Goal: Task Accomplishment & Management: Manage account settings

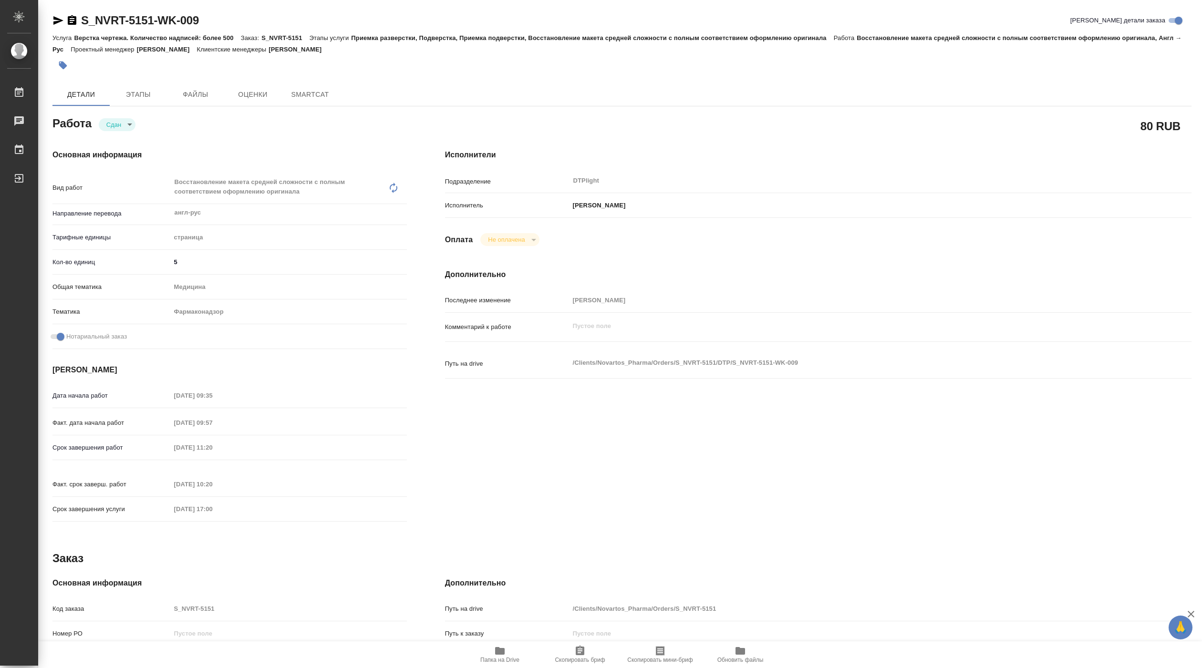
type textarea "x"
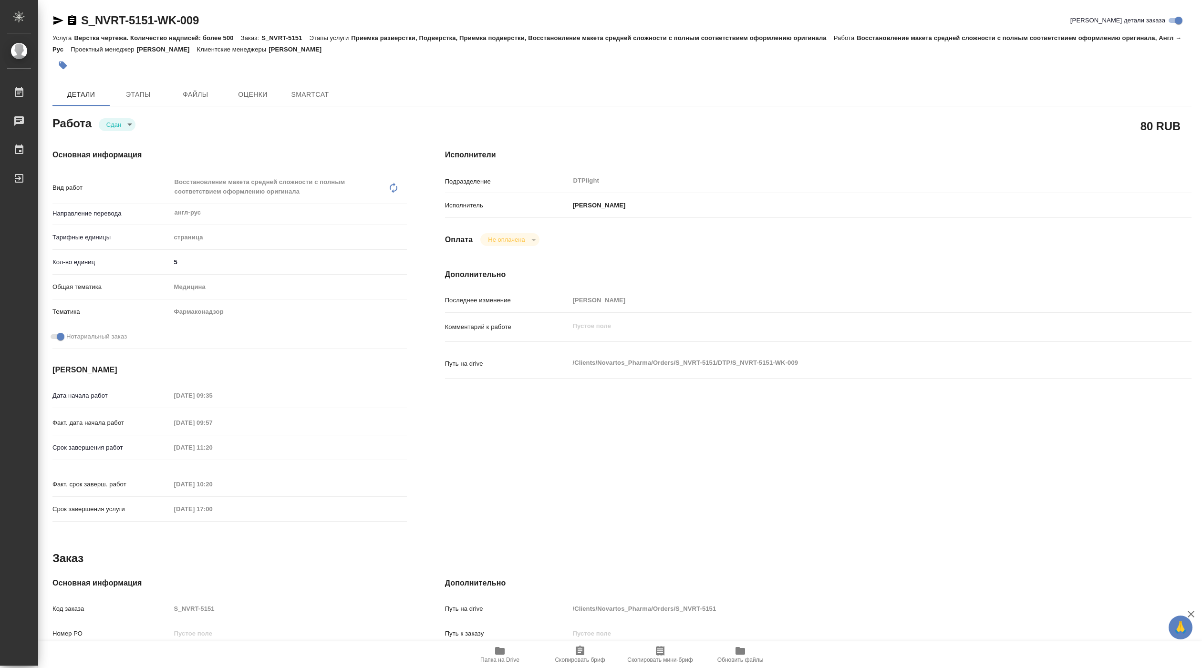
type textarea "x"
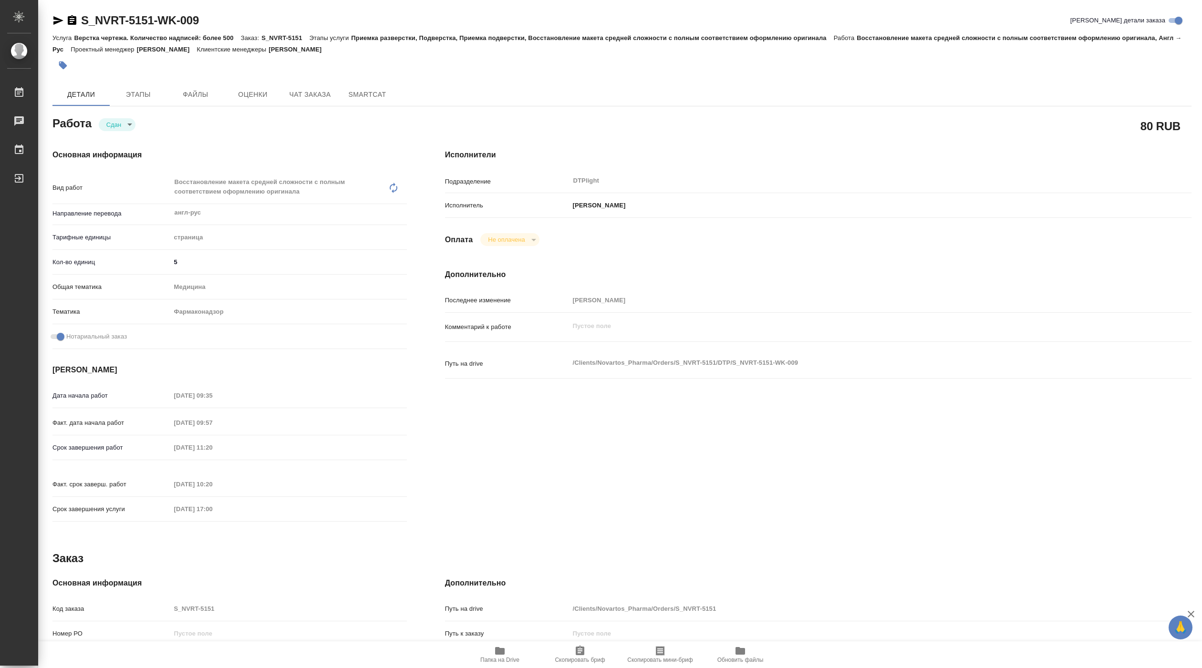
type textarea "x"
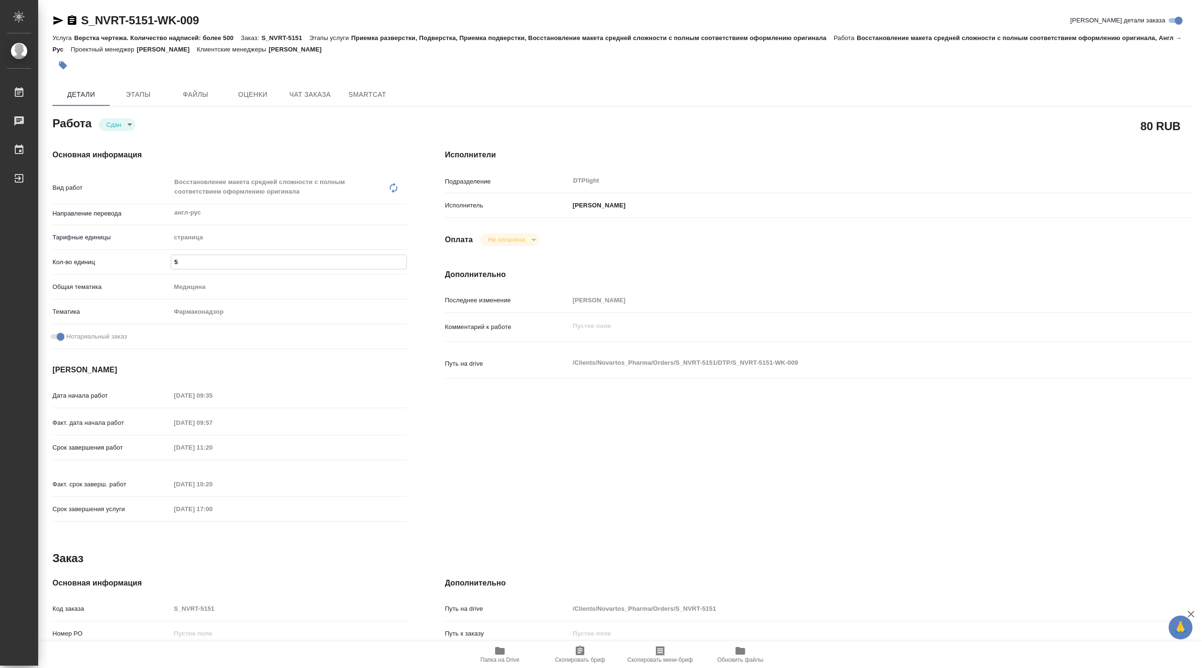
type textarea "x"
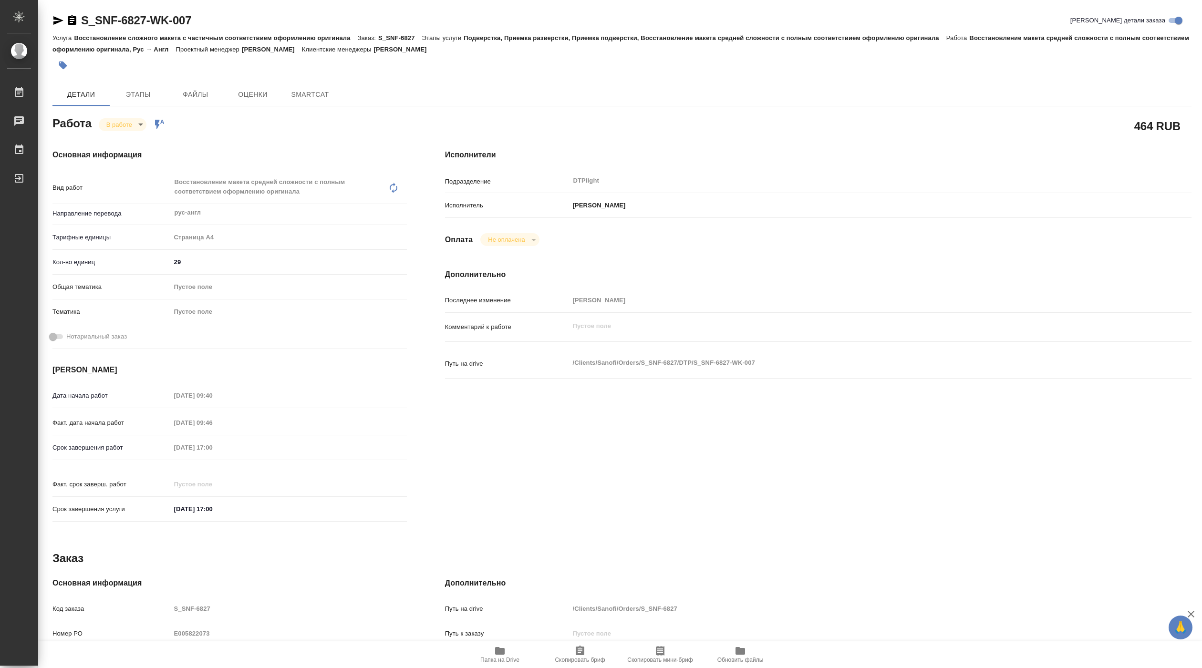
type textarea "x"
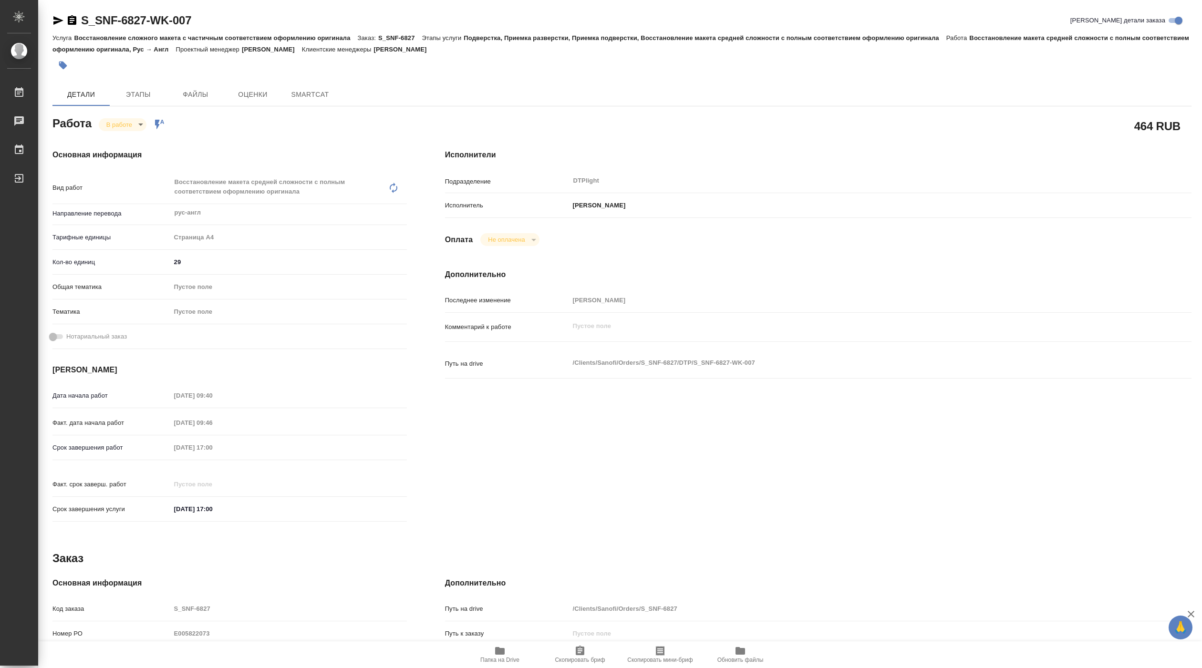
type textarea "x"
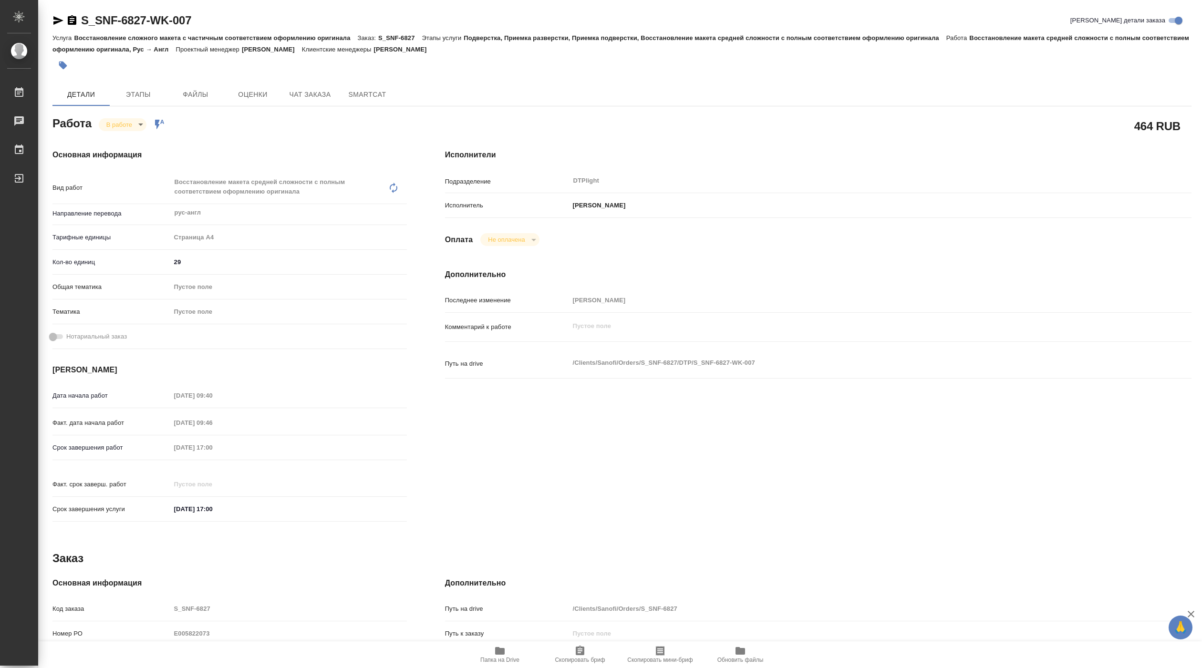
type textarea "x"
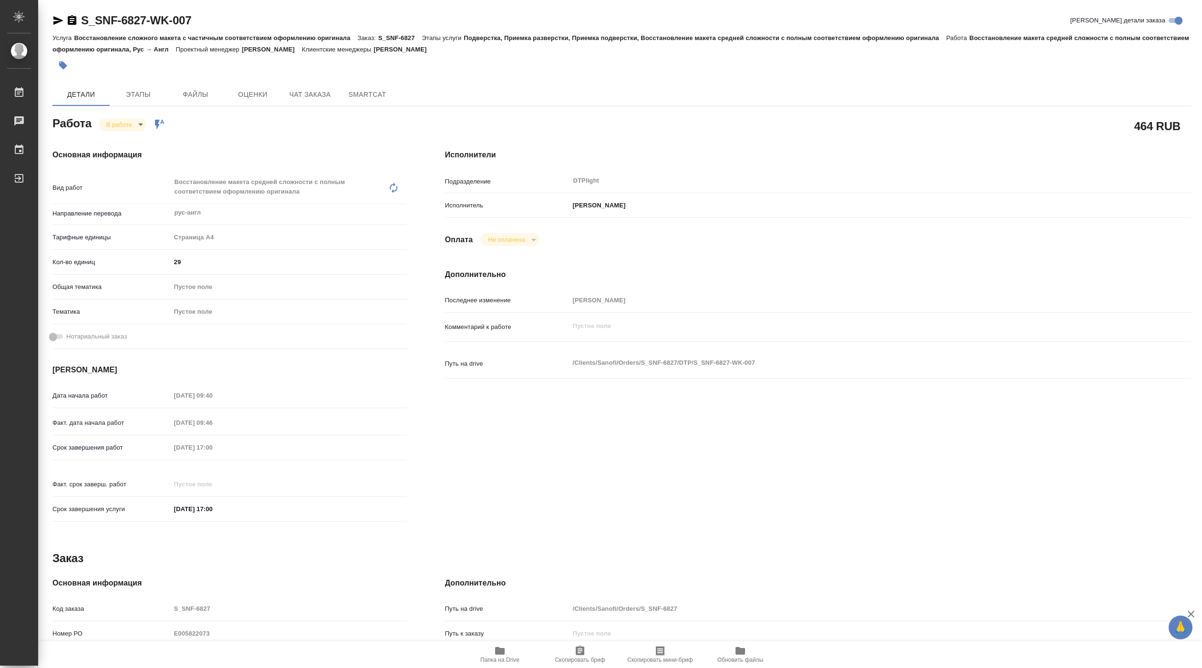
type textarea "x"
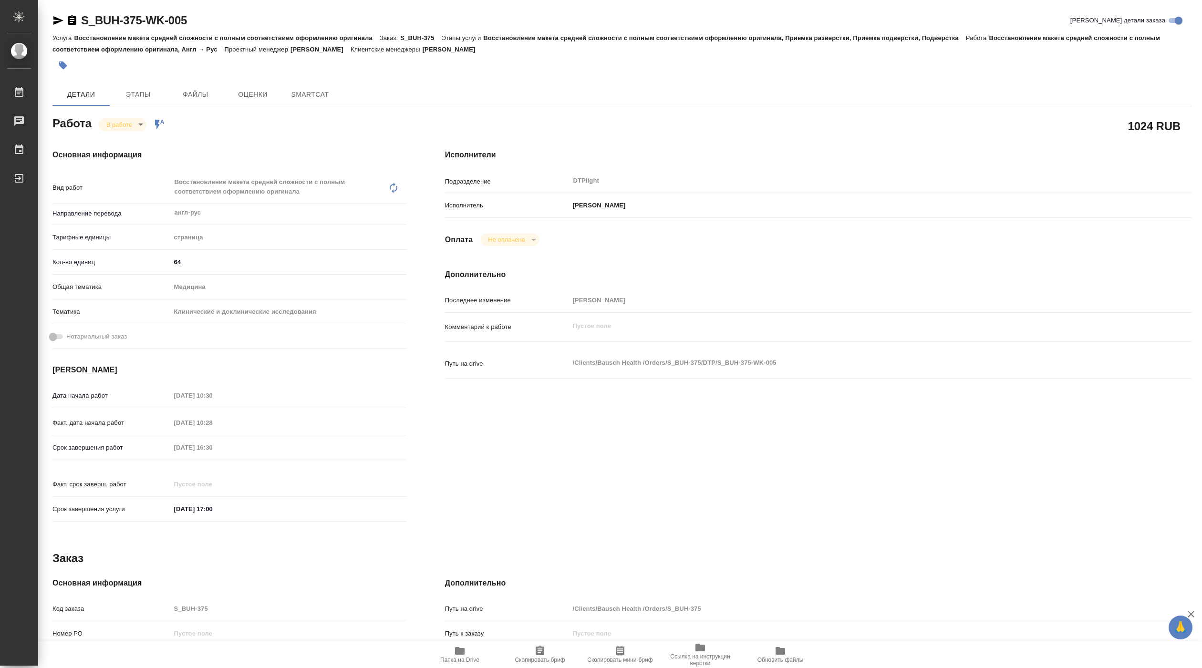
type textarea "x"
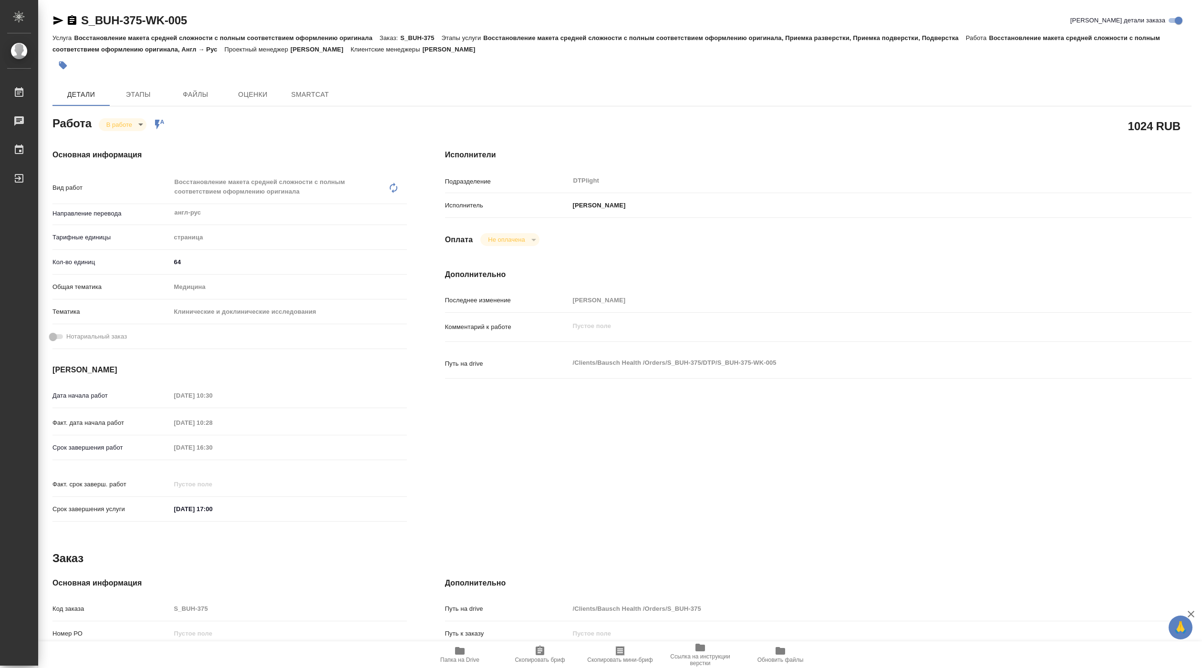
type textarea "x"
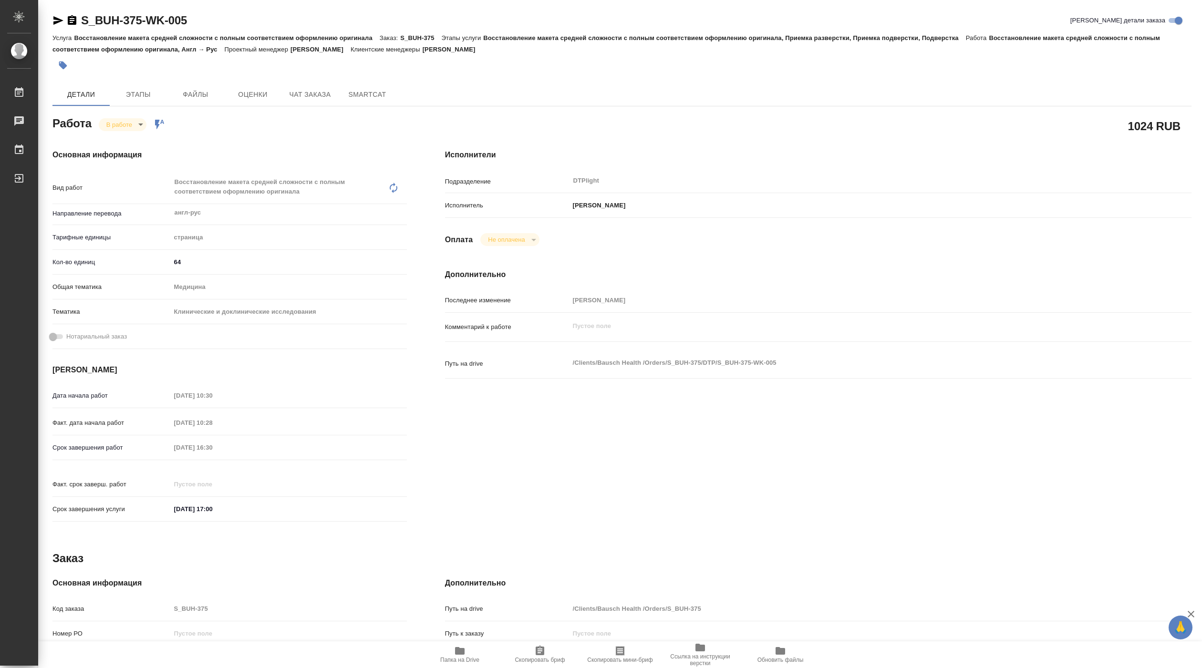
type textarea "x"
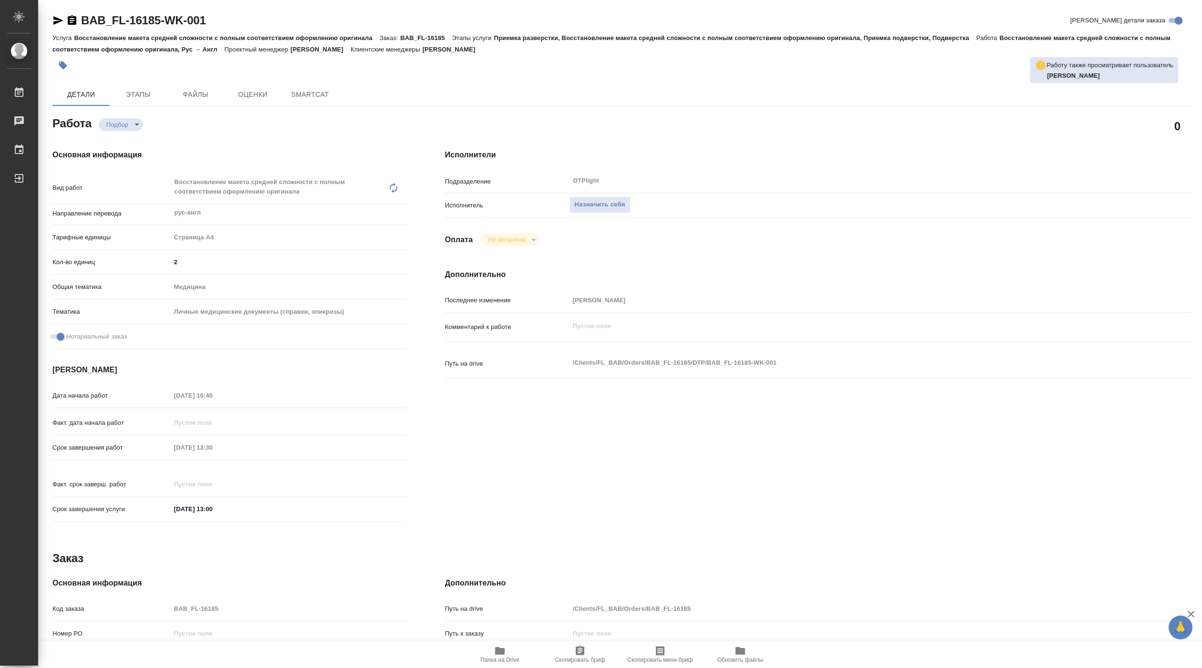
type textarea "x"
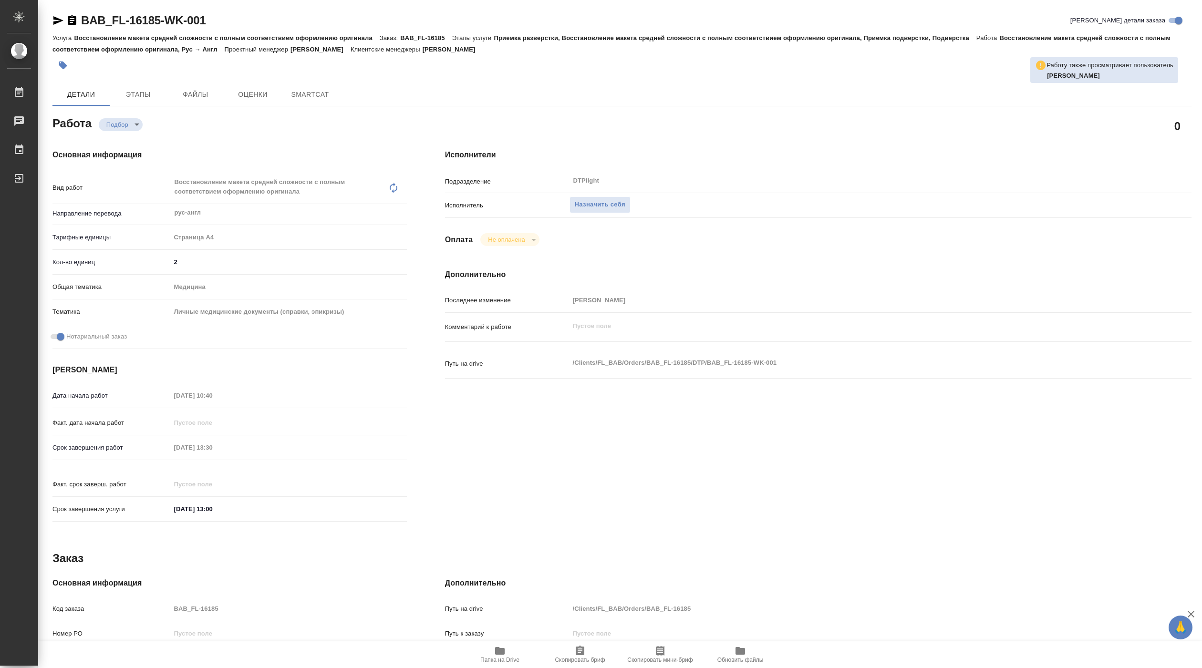
type textarea "x"
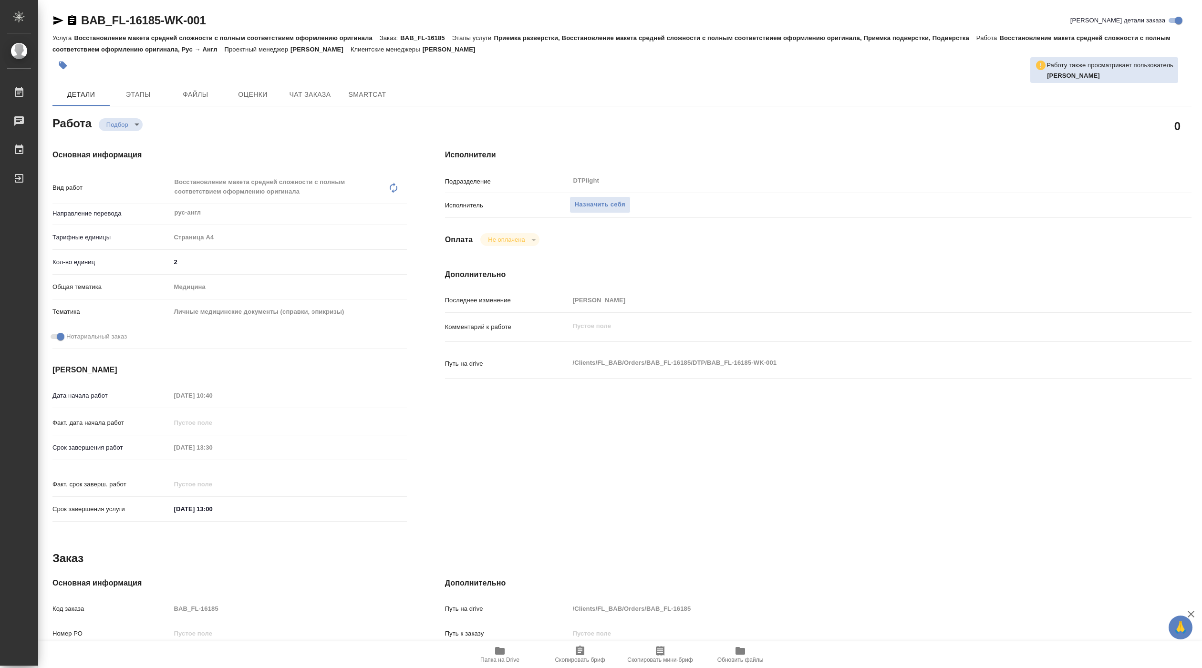
click at [499, 657] on span "Папка на Drive" at bounding box center [499, 660] width 39 height 7
type textarea "x"
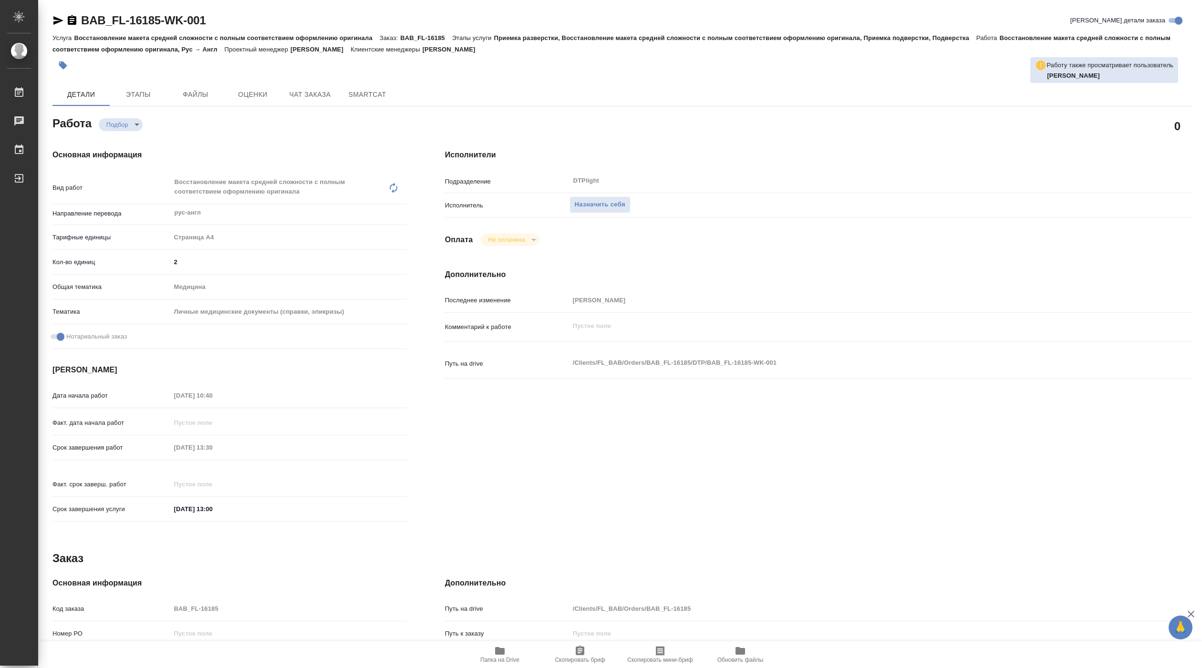
type textarea "x"
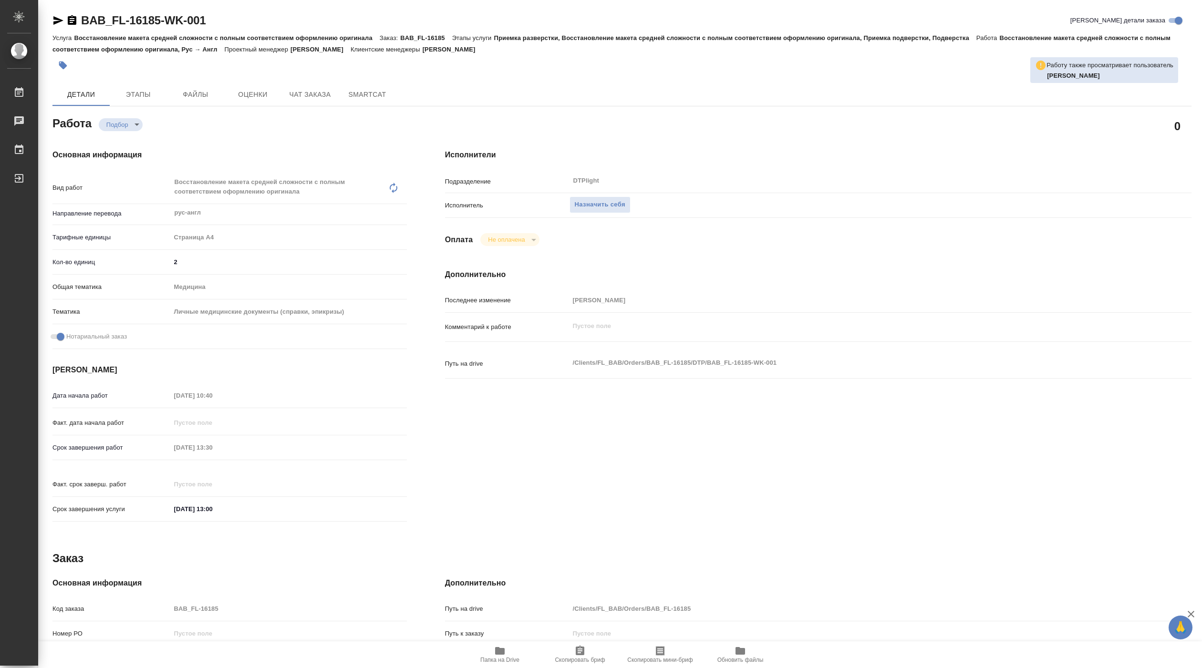
type textarea "x"
click at [621, 206] on span "Назначить себя" at bounding box center [600, 204] width 51 height 11
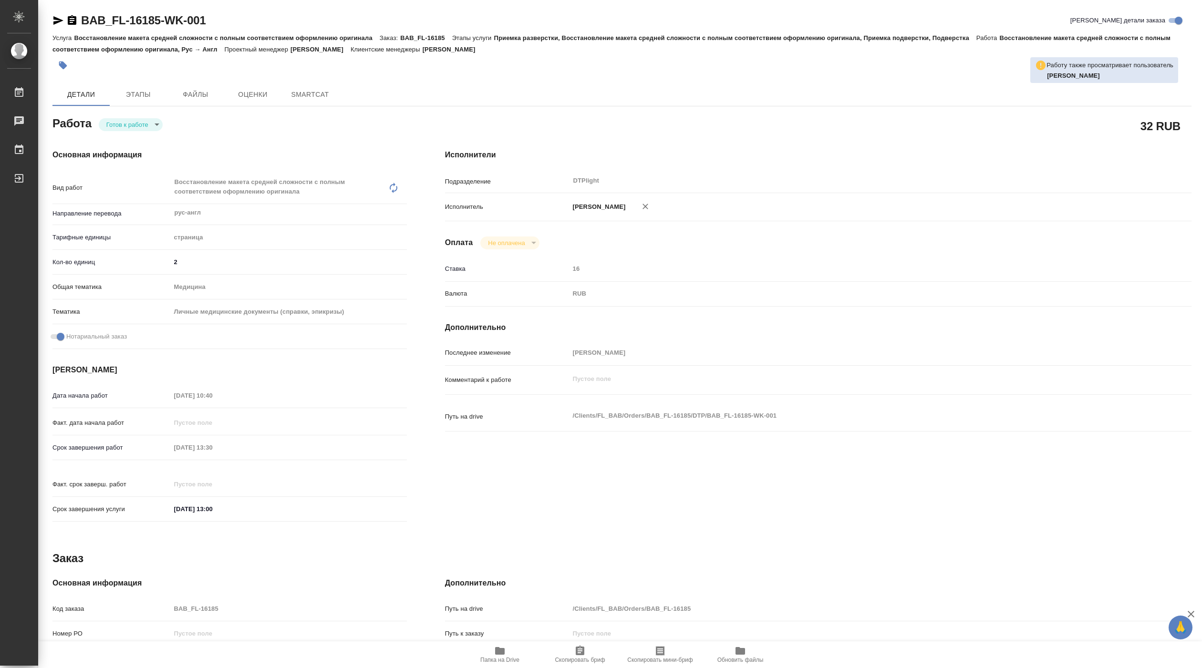
type textarea "x"
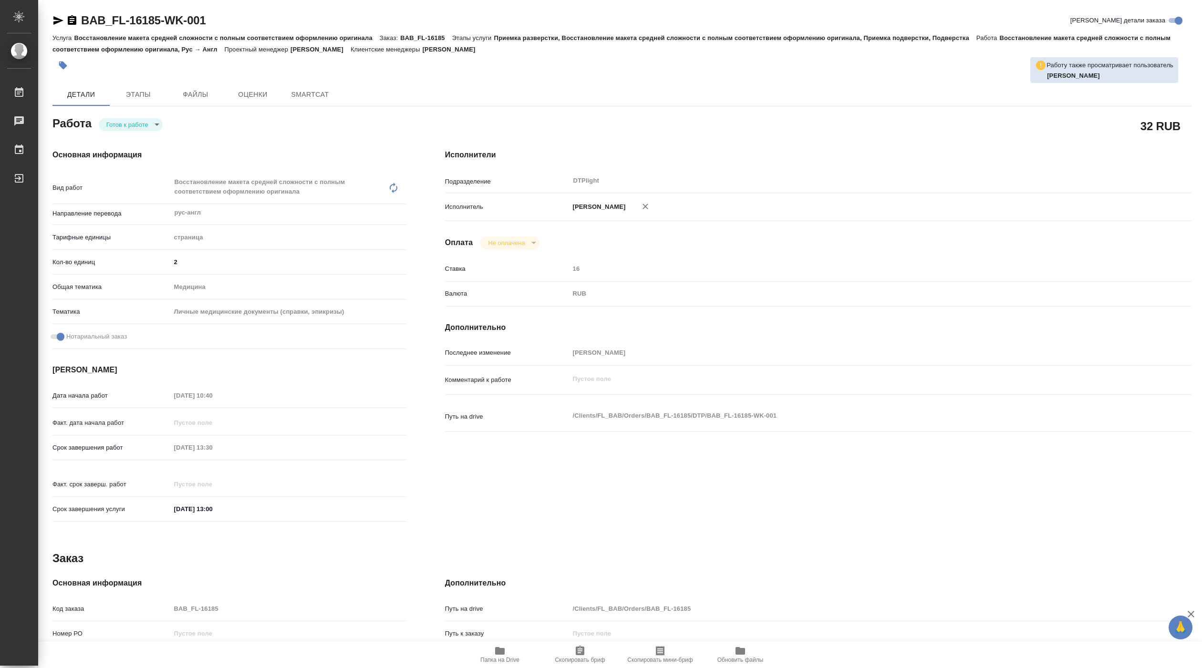
type textarea "x"
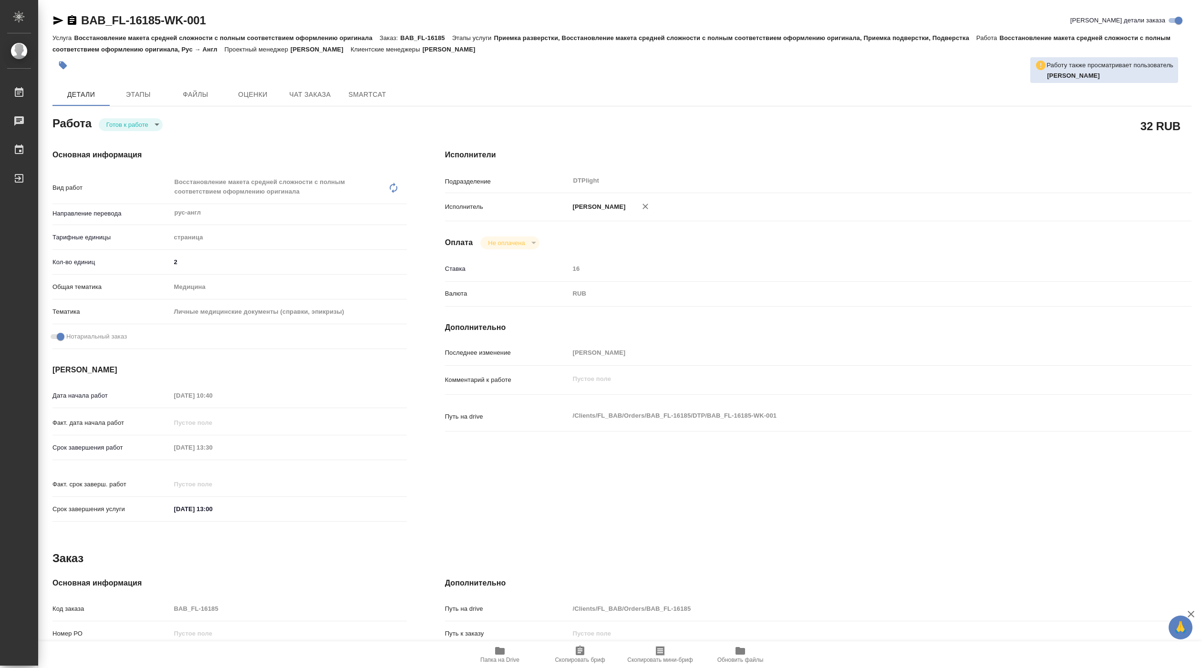
click at [126, 126] on body "🙏 .cls-1 fill:#fff; AWATERA Pankina Anna Работы Чаты График Выйти BAB_FL-16185-…" at bounding box center [601, 334] width 1202 height 668
type textarea "x"
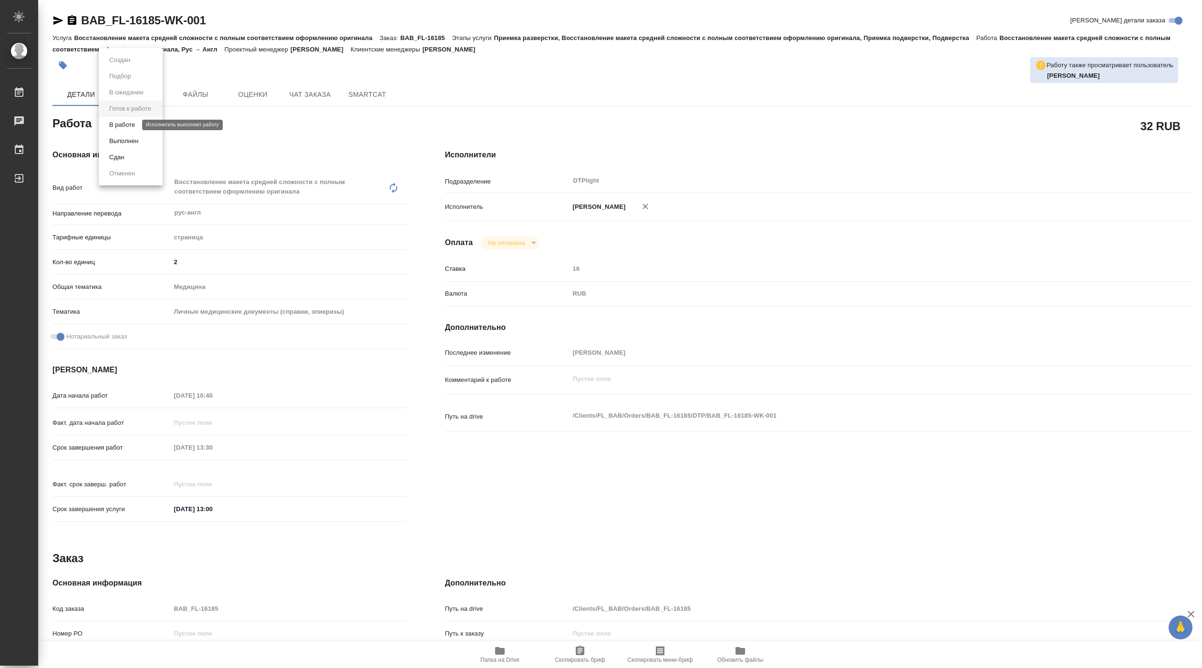
type textarea "x"
click at [123, 126] on button "В работе" at bounding box center [121, 125] width 31 height 10
type textarea "x"
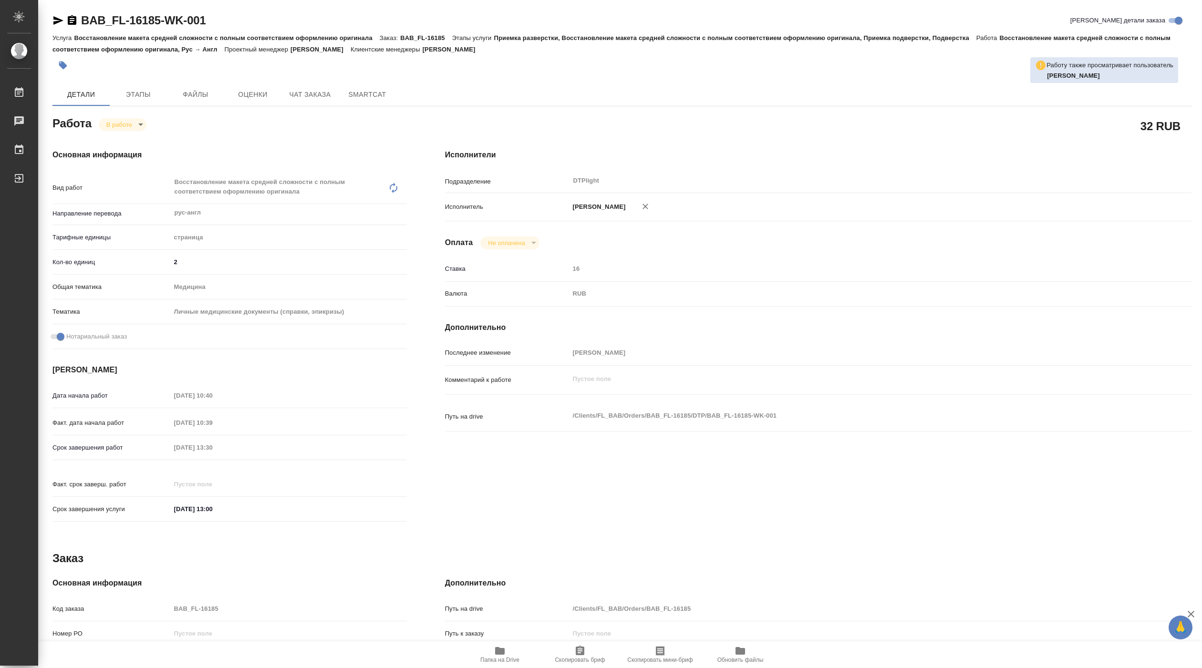
type textarea "x"
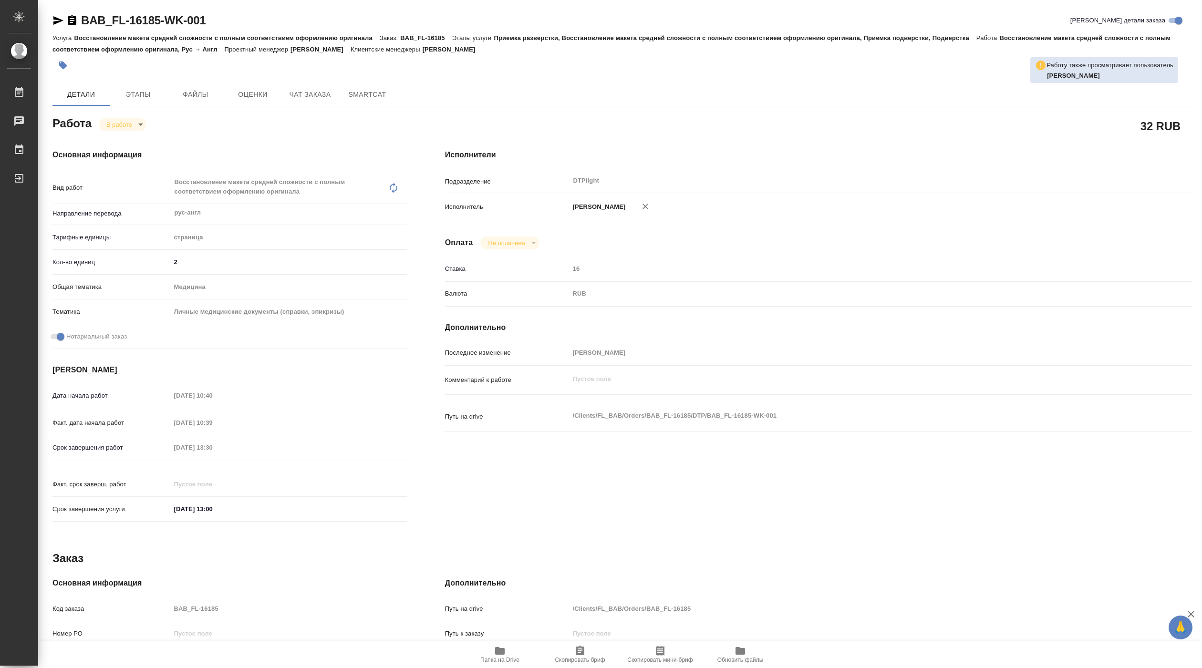
type textarea "x"
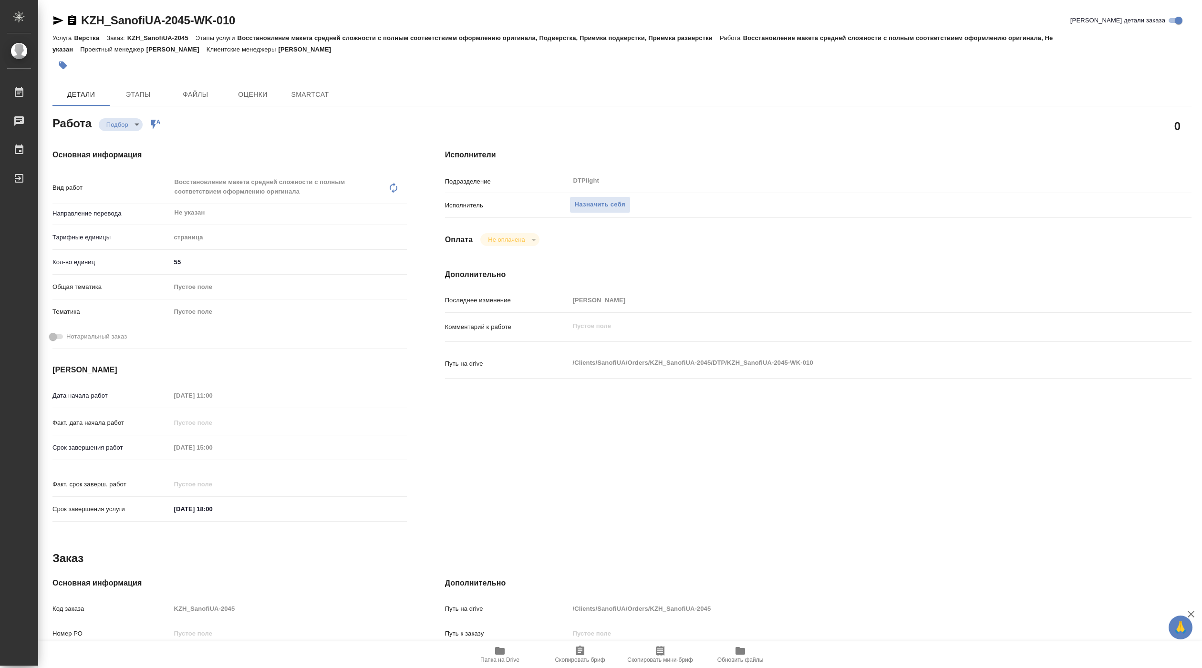
type textarea "x"
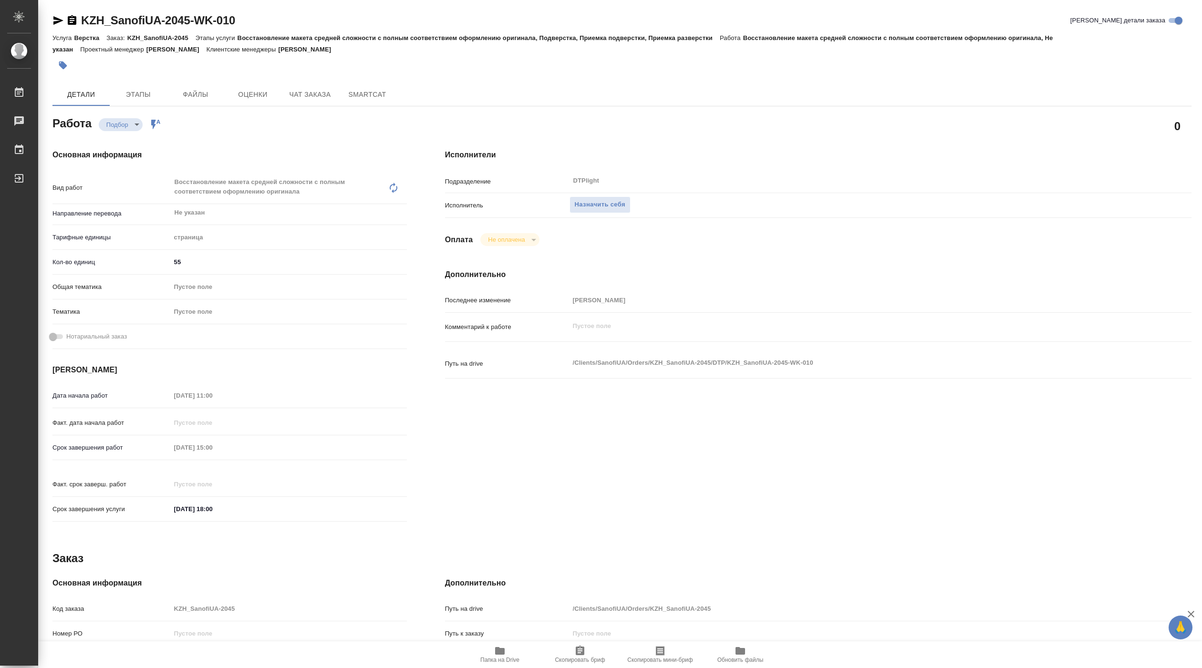
type textarea "x"
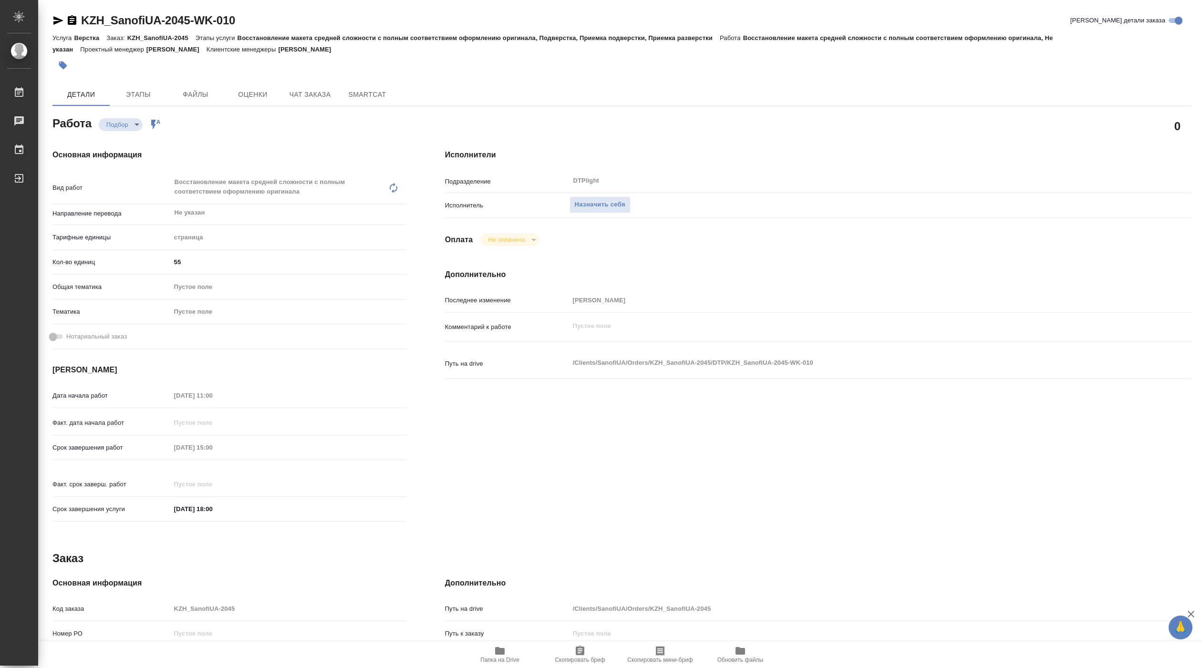
type textarea "x"
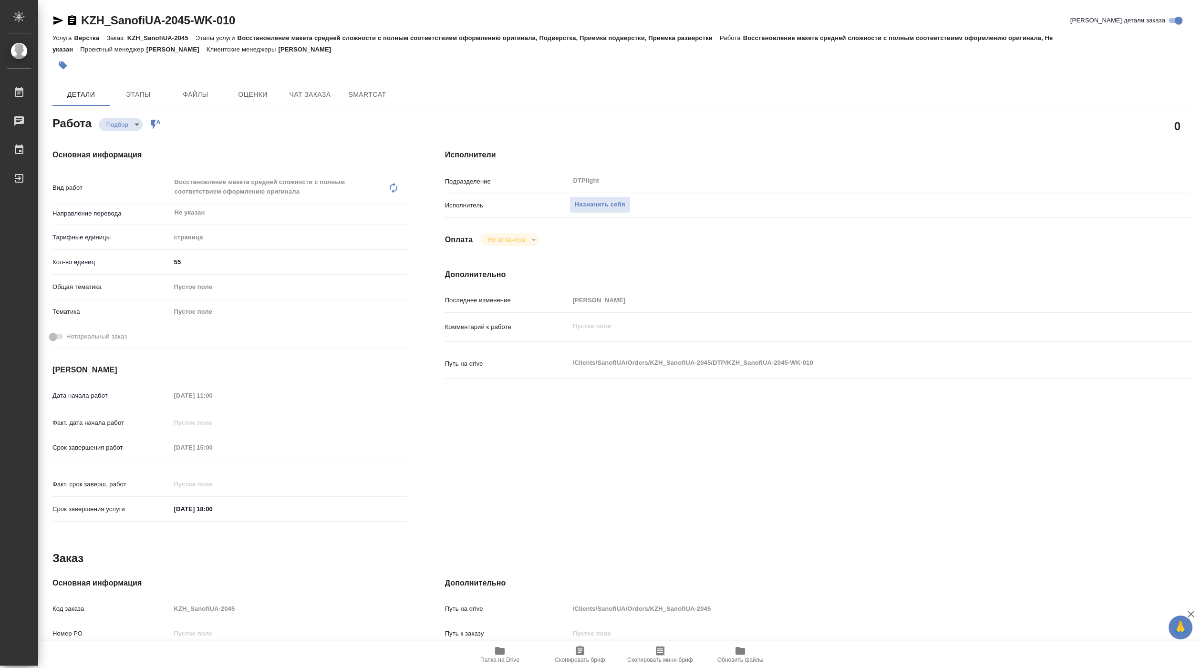
click at [497, 650] on icon "button" at bounding box center [500, 651] width 10 height 8
type textarea "x"
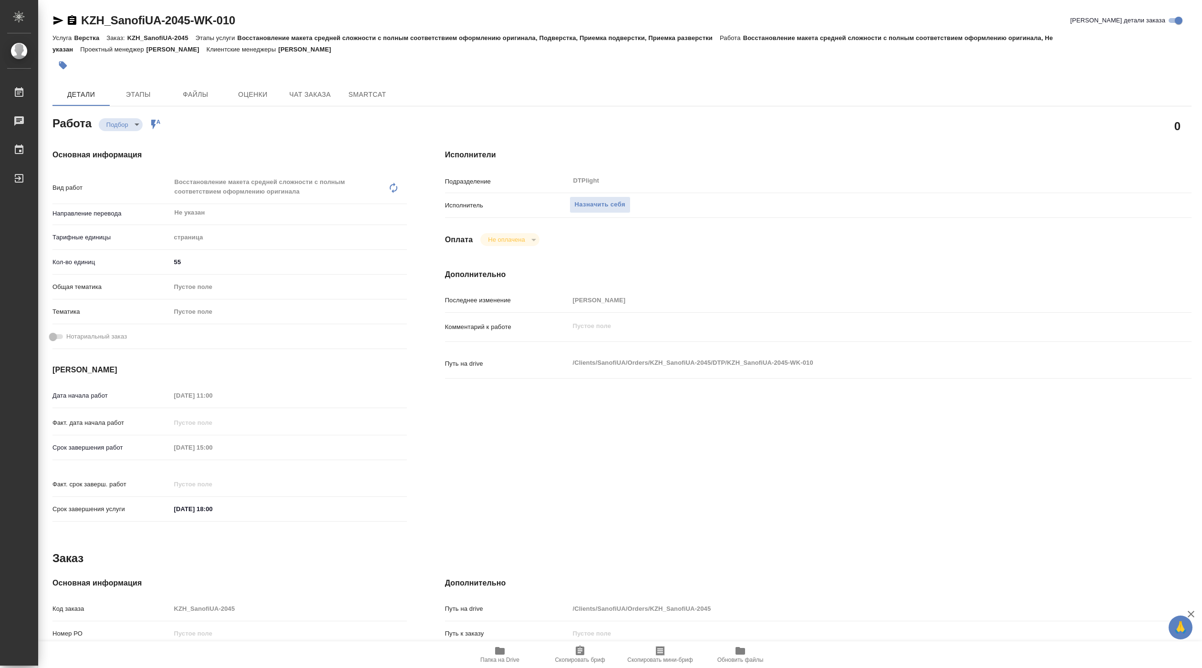
type textarea "x"
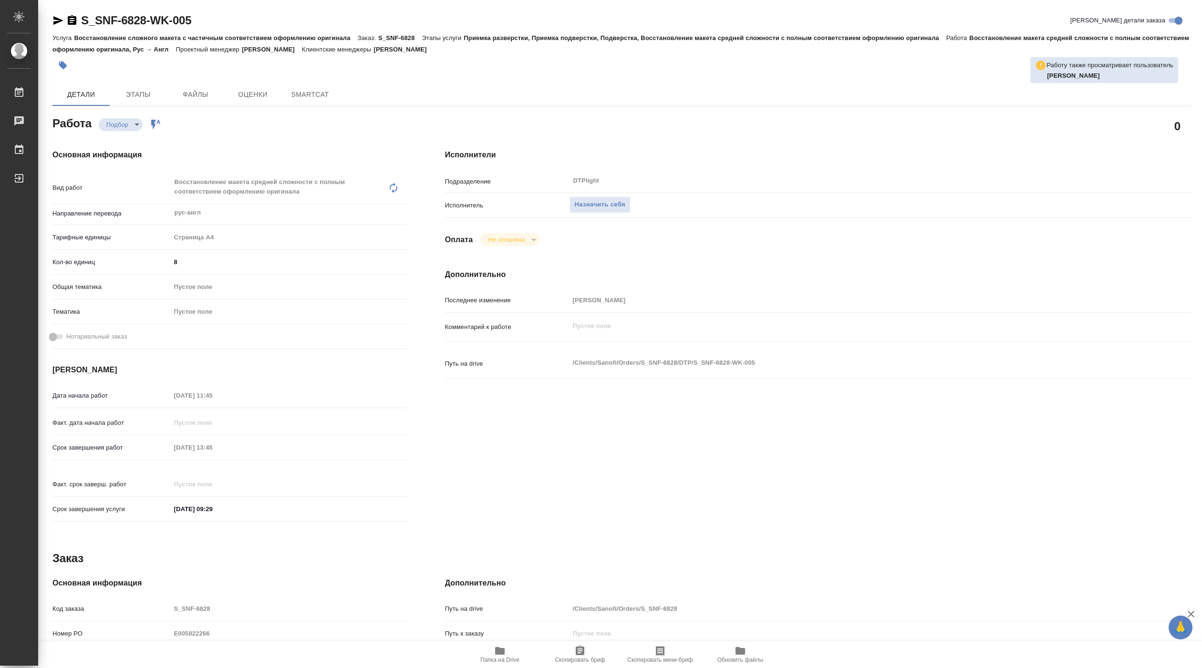
type textarea "x"
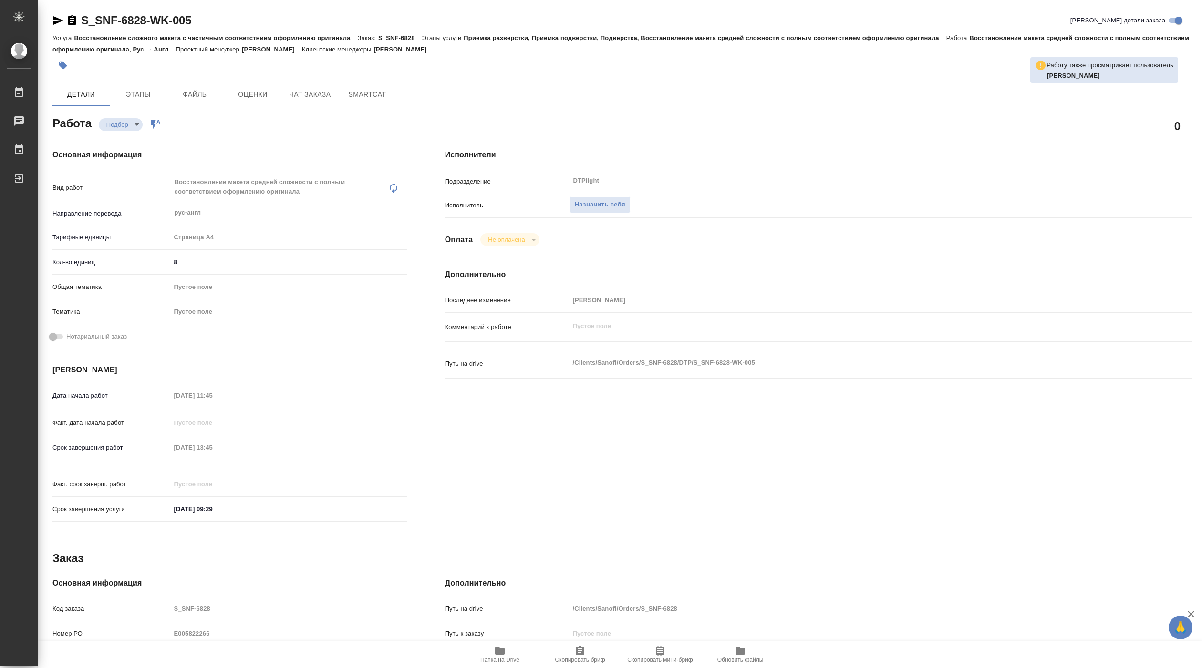
type textarea "x"
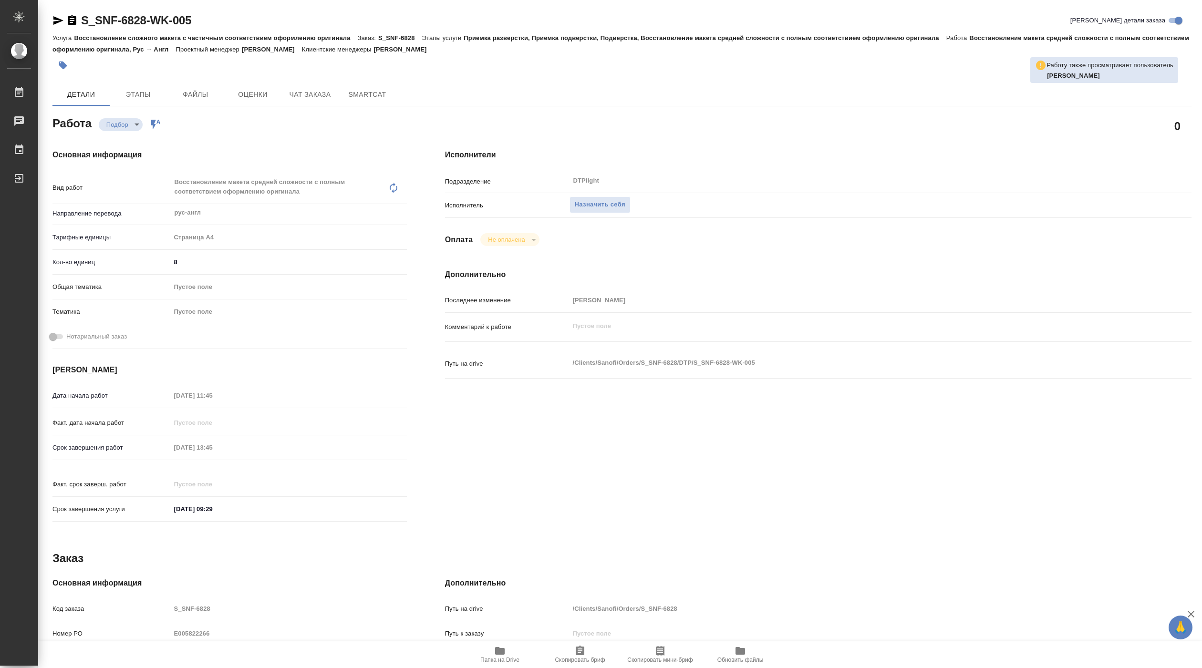
type textarea "x"
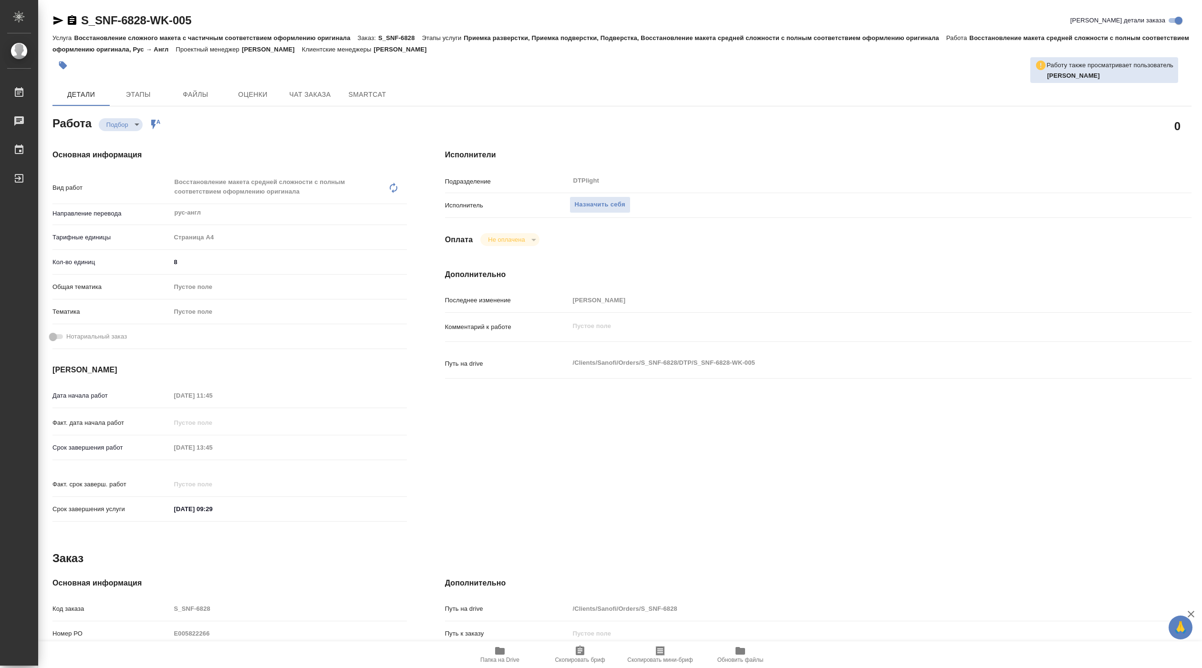
type textarea "x"
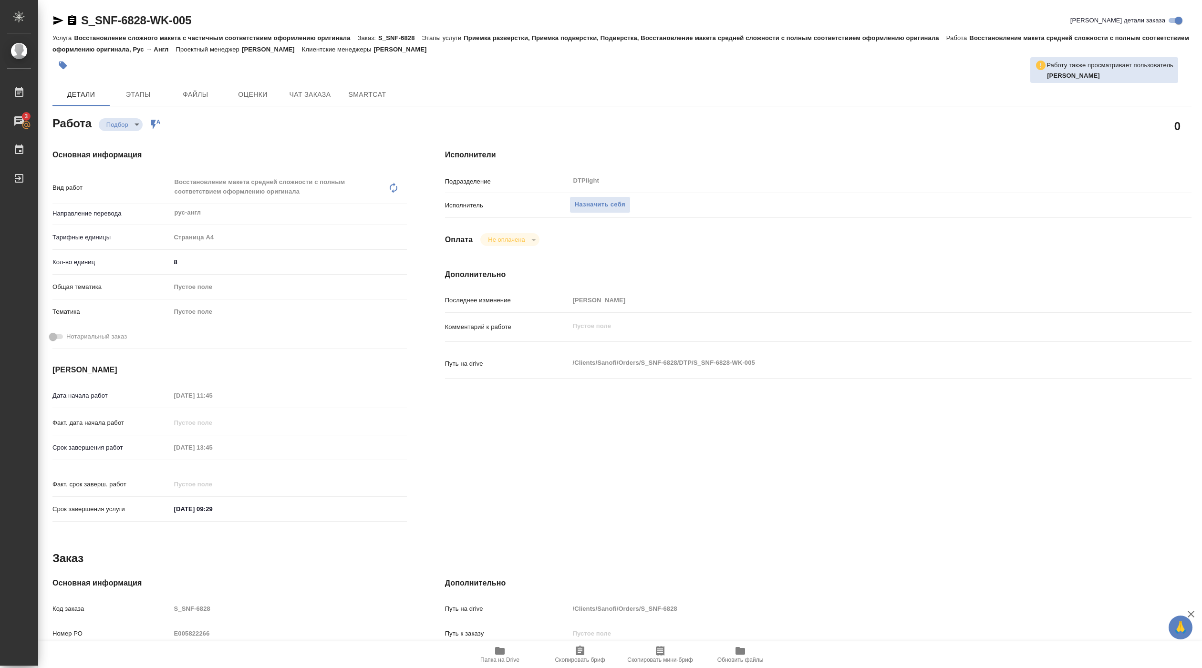
click at [496, 657] on span "Папка на Drive" at bounding box center [499, 660] width 39 height 7
type textarea "x"
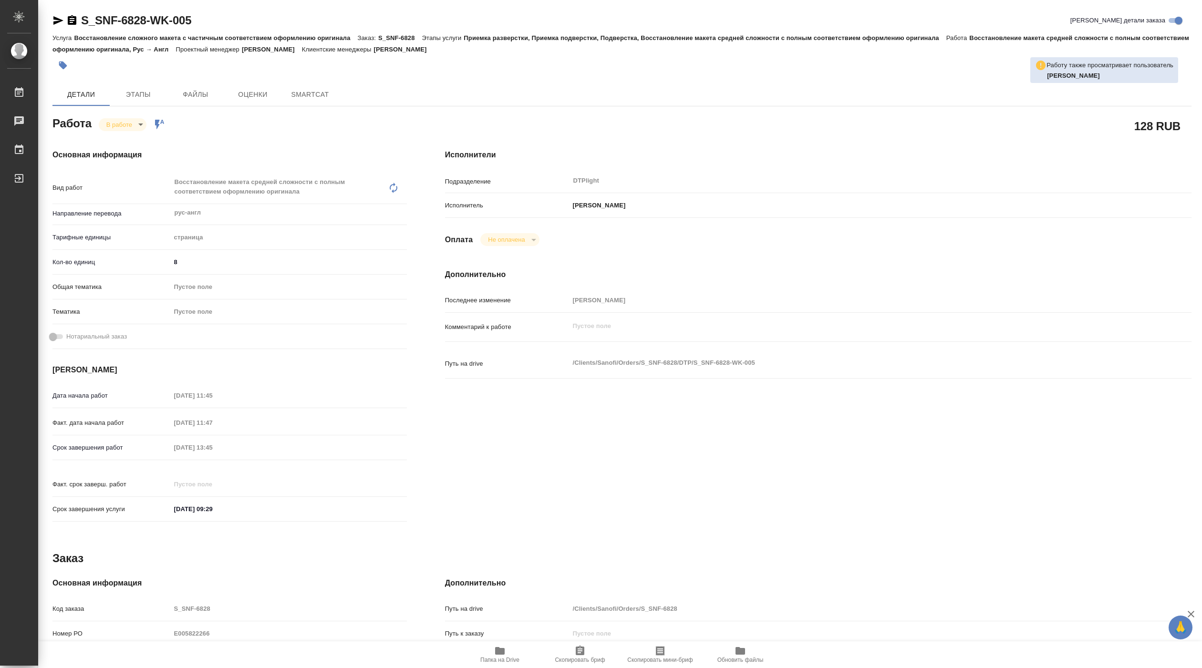
type textarea "x"
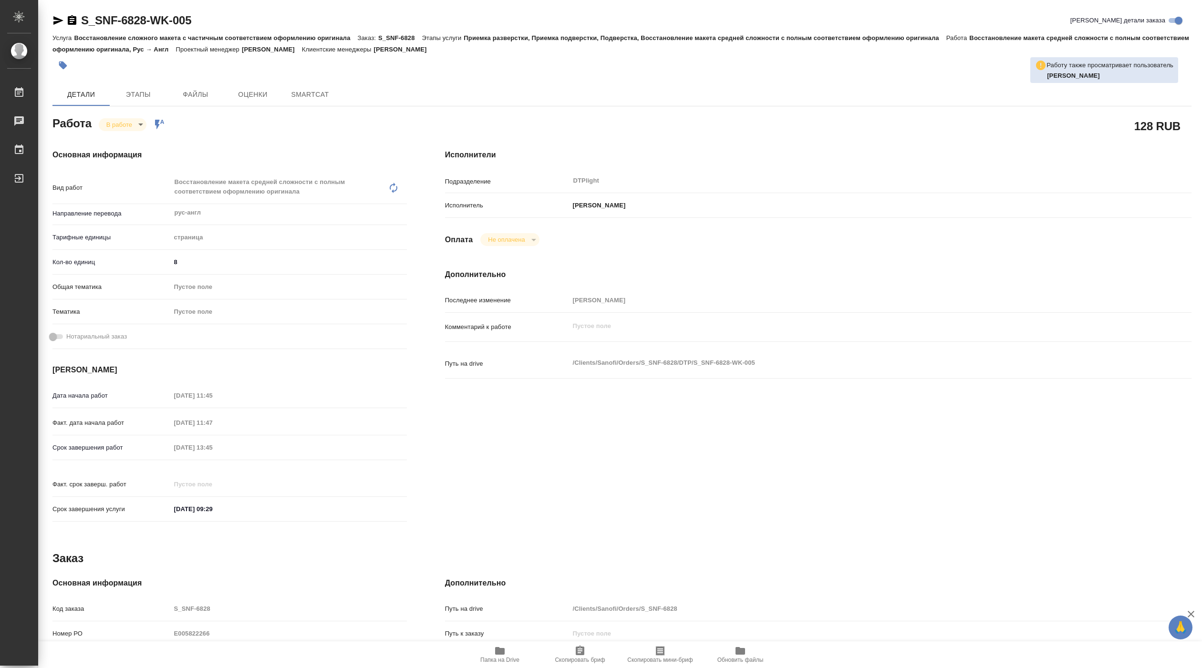
type textarea "x"
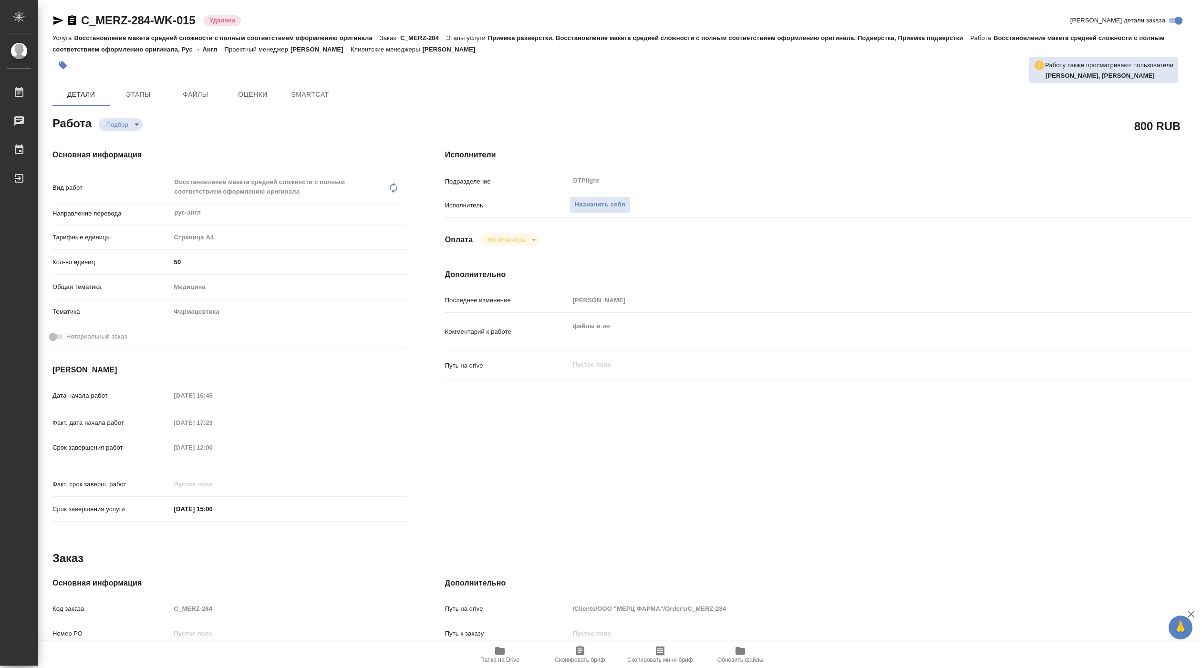
type textarea "x"
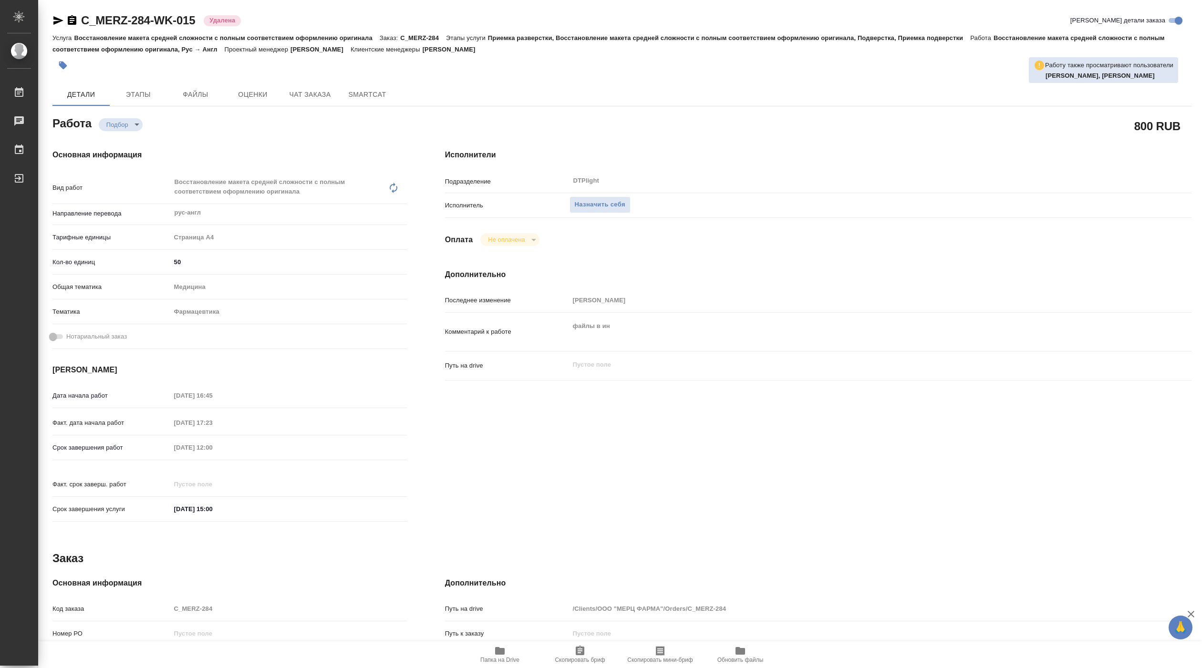
type textarea "x"
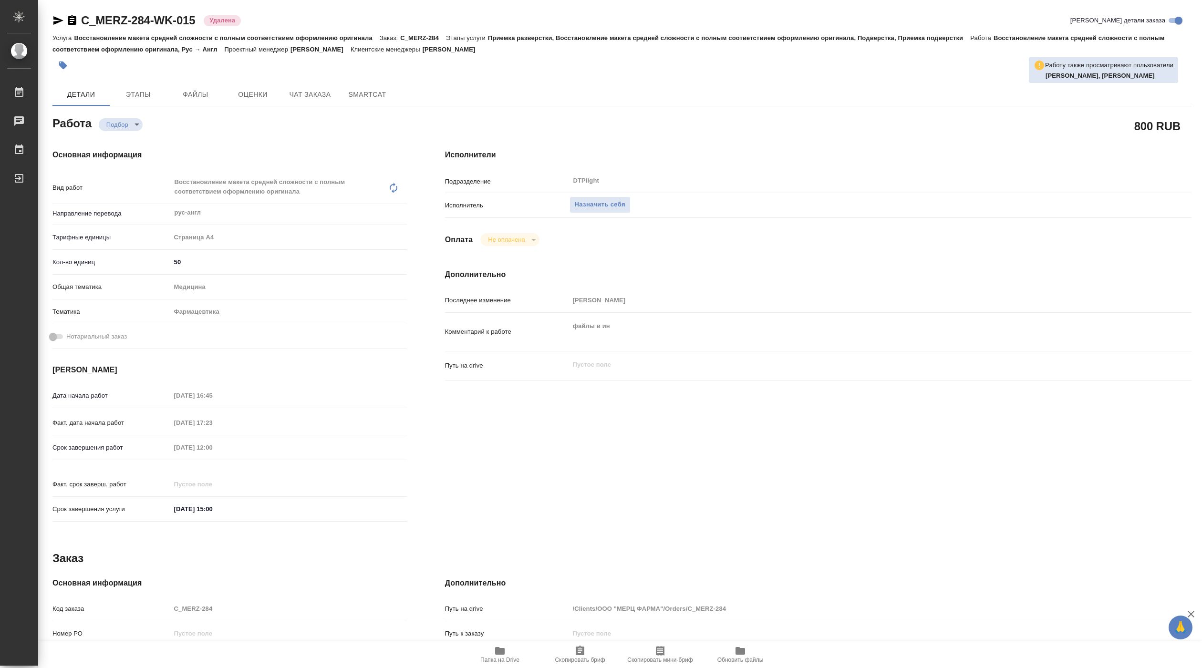
type textarea "x"
click at [510, 651] on span "Папка на Drive" at bounding box center [499, 654] width 69 height 18
click at [499, 655] on icon "button" at bounding box center [499, 650] width 11 height 11
type textarea "x"
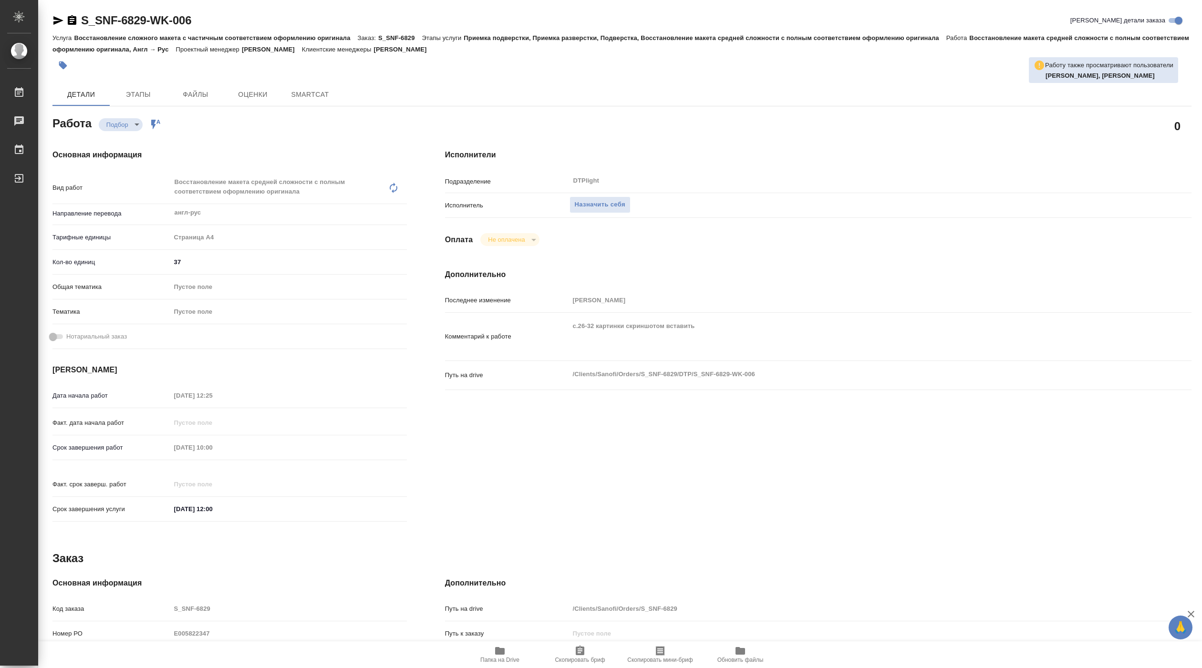
type textarea "x"
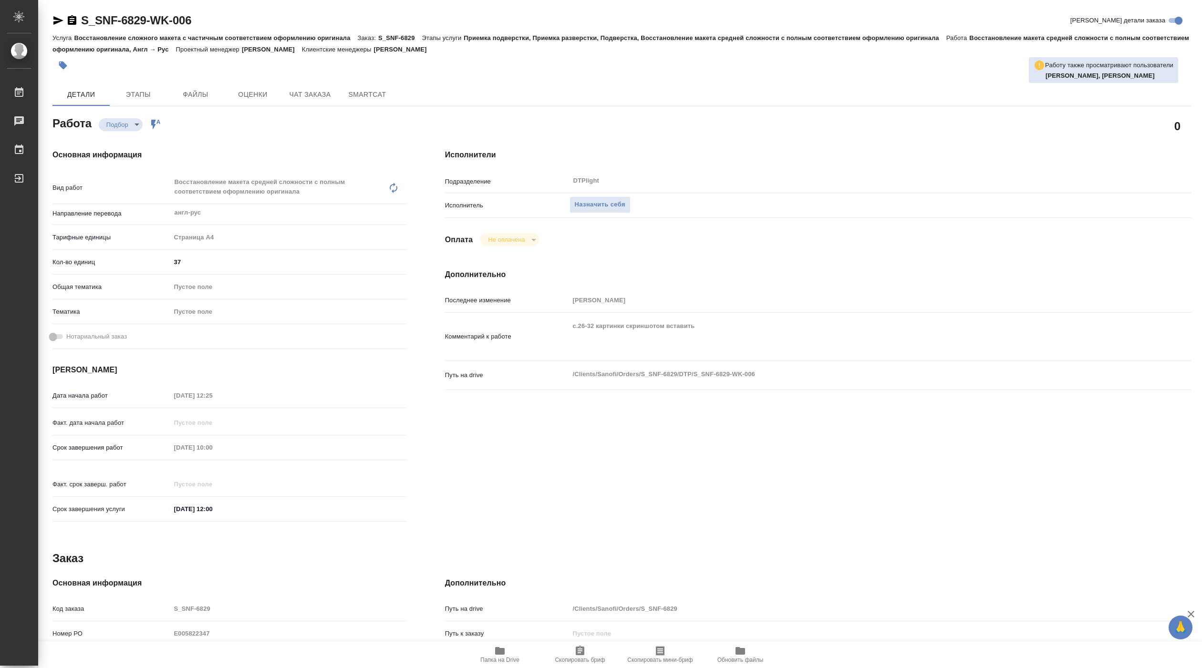
type textarea "x"
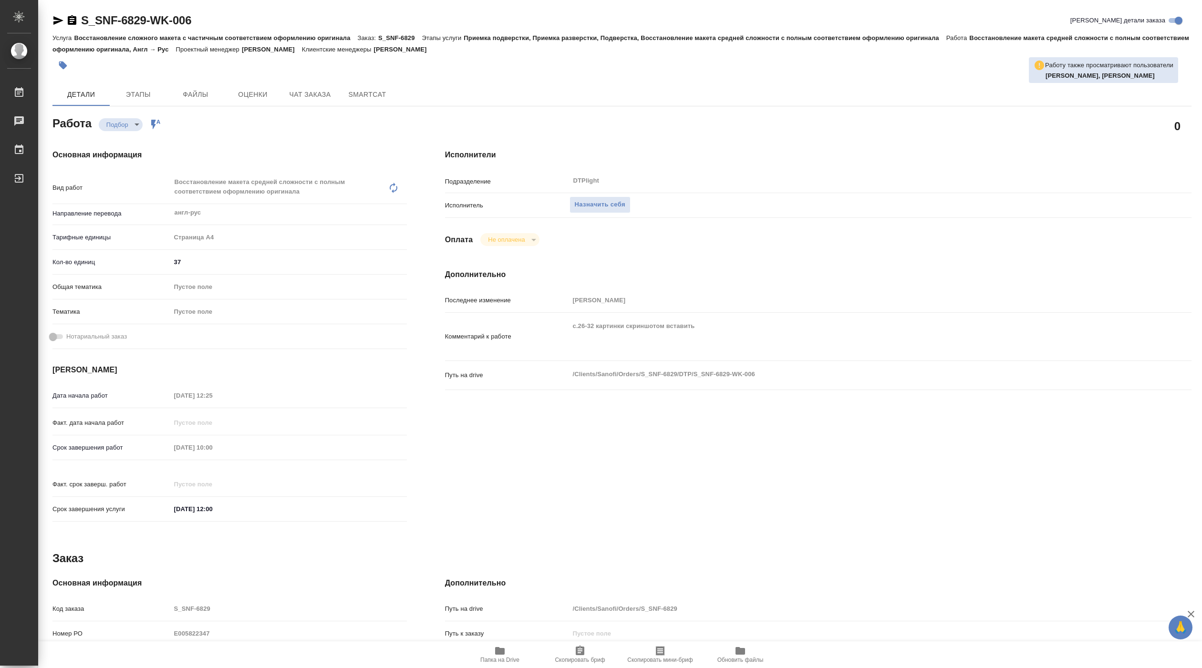
type textarea "x"
click at [506, 660] on span "Папка на Drive" at bounding box center [499, 660] width 39 height 7
type textarea "x"
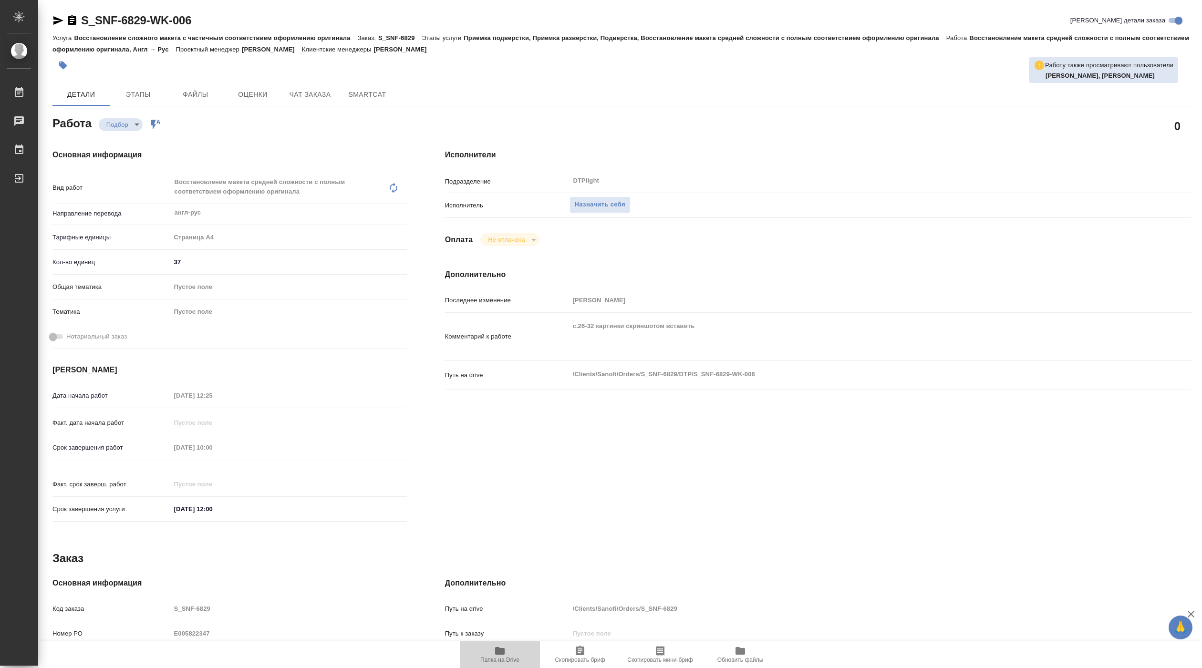
type textarea "x"
click at [590, 202] on span "Назначить себя" at bounding box center [600, 204] width 51 height 11
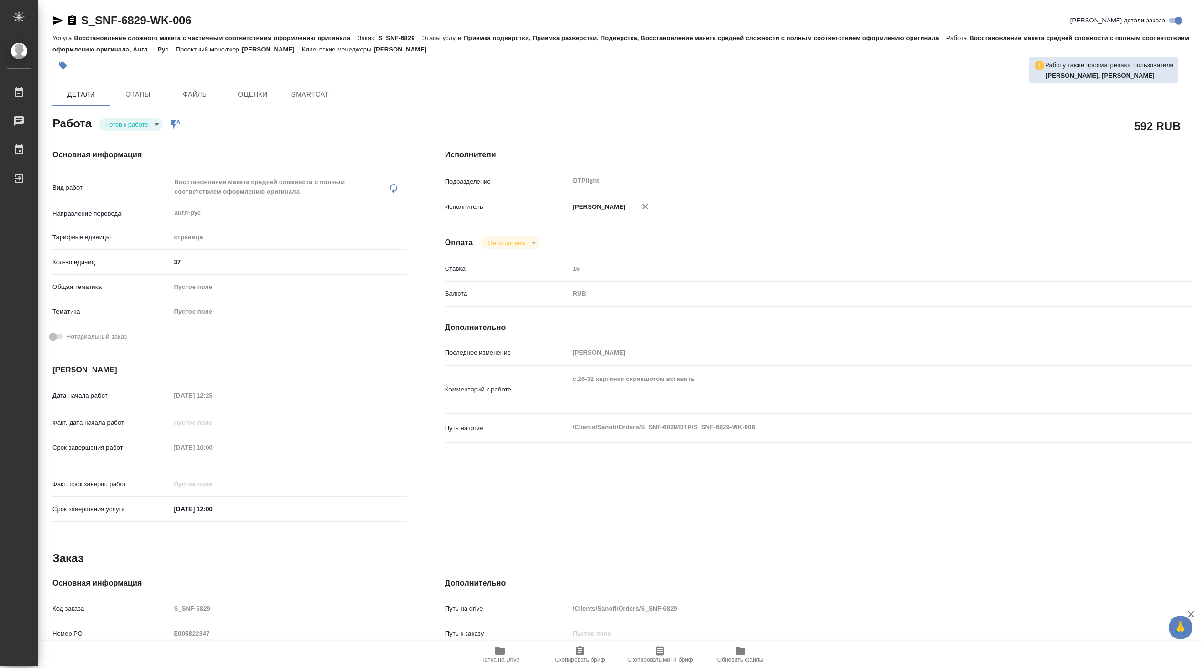
click at [129, 128] on body "🙏 .cls-1 fill:#fff; AWATERA [PERSON_NAME] Работы Чаты График Выйти S_SNF-6829-W…" at bounding box center [601, 334] width 1202 height 668
type textarea "x"
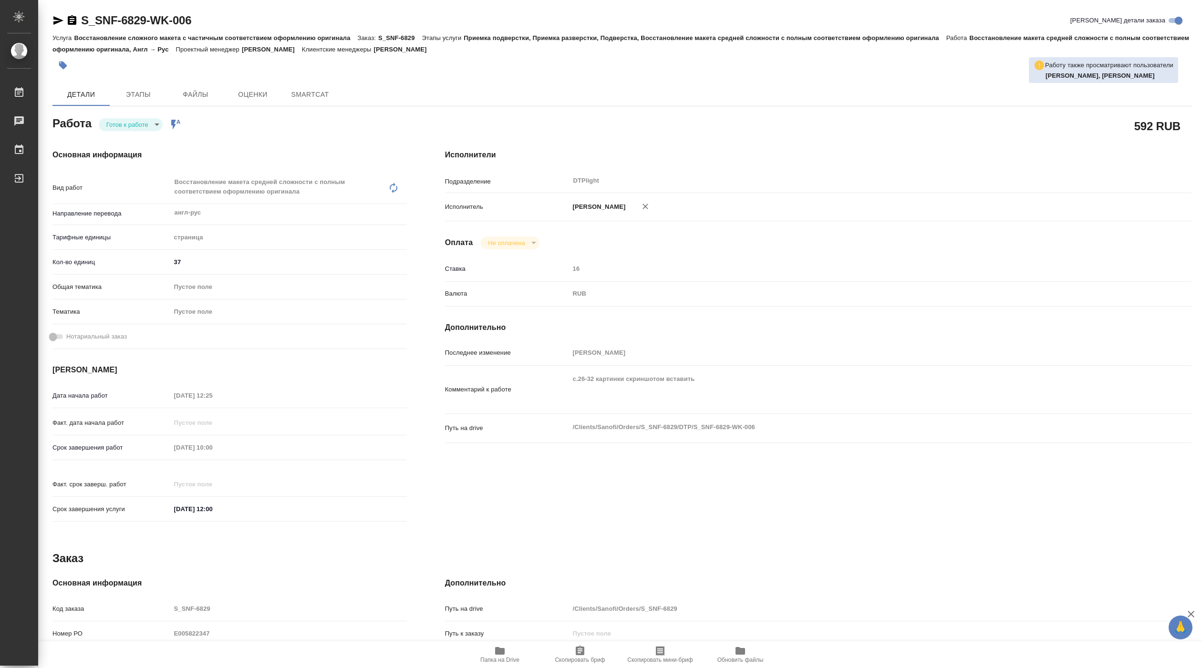
type textarea "x"
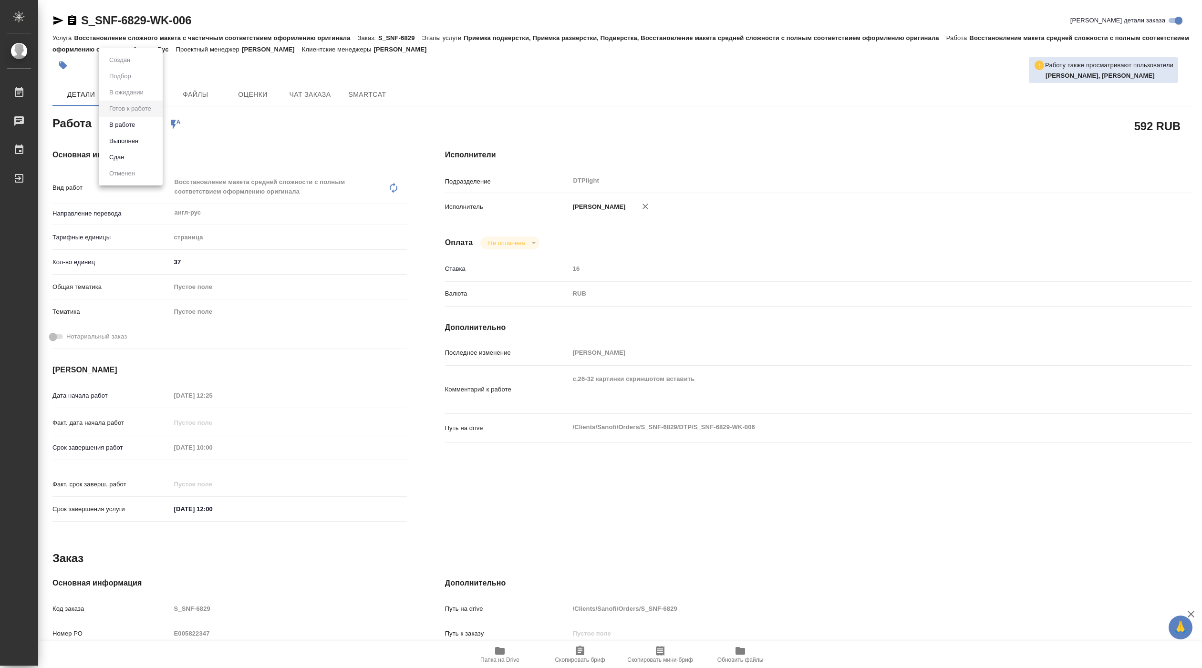
type textarea "x"
click at [128, 127] on button "В работе" at bounding box center [121, 125] width 31 height 10
type textarea "x"
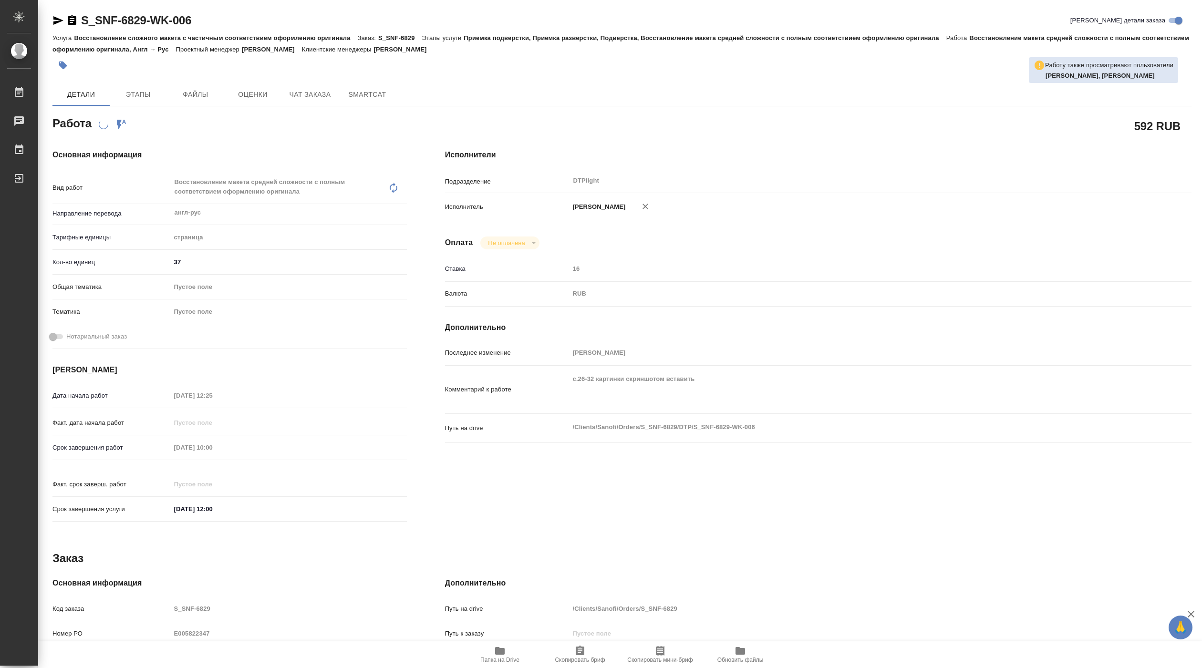
type textarea "x"
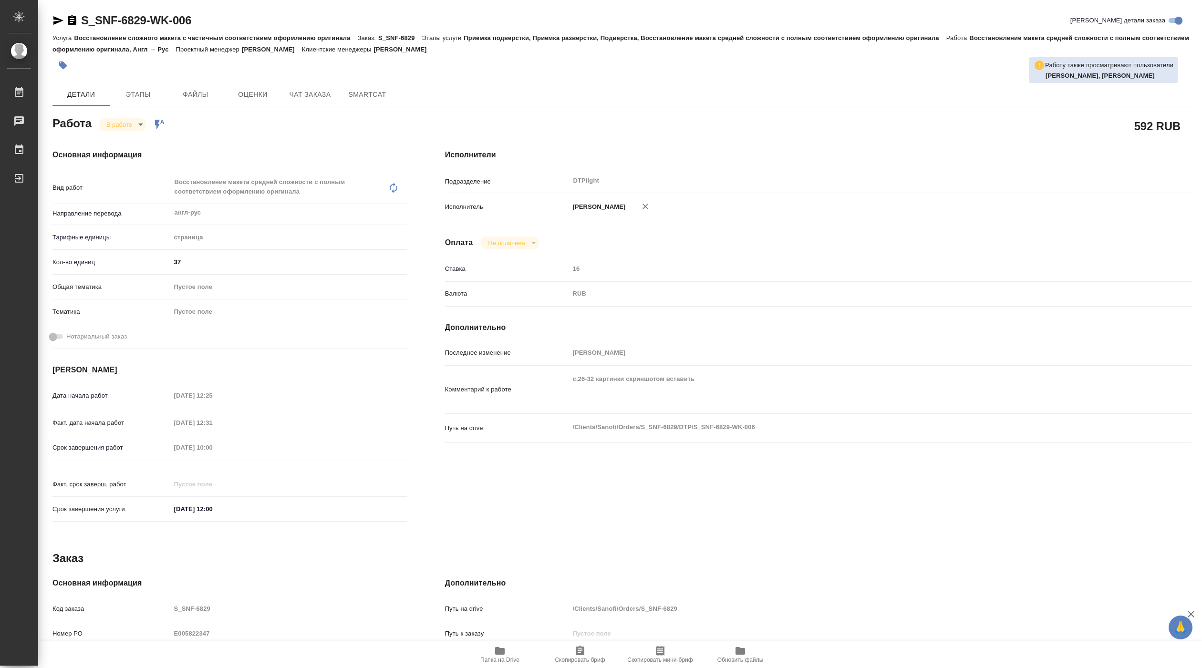
type textarea "x"
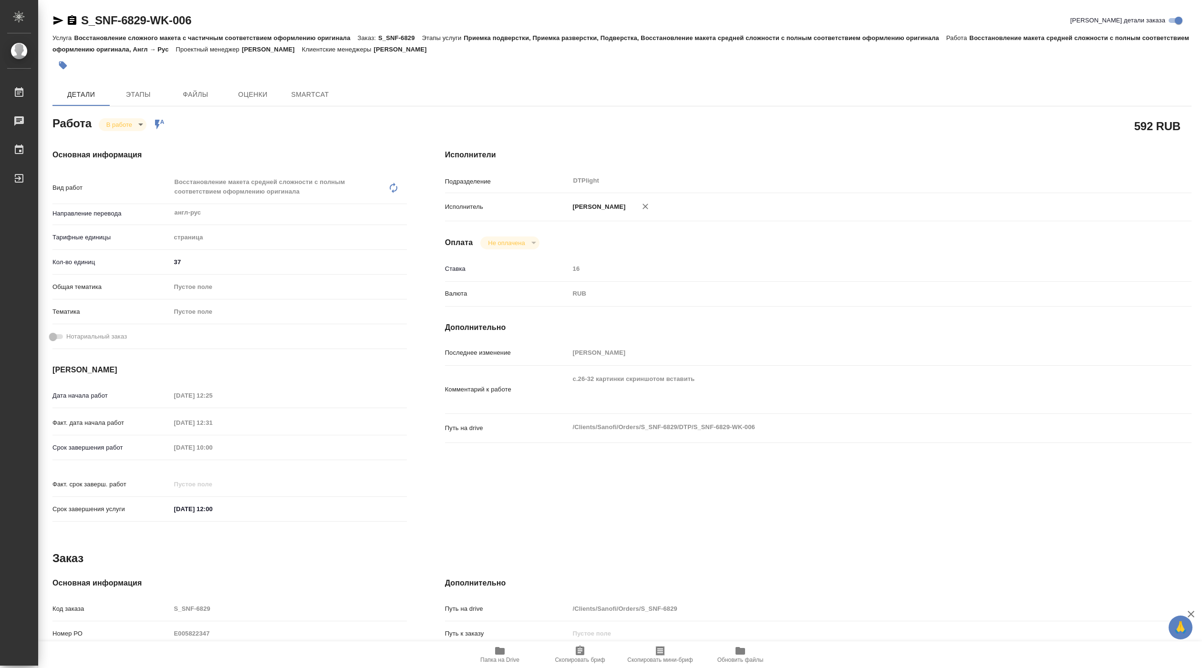
type textarea "x"
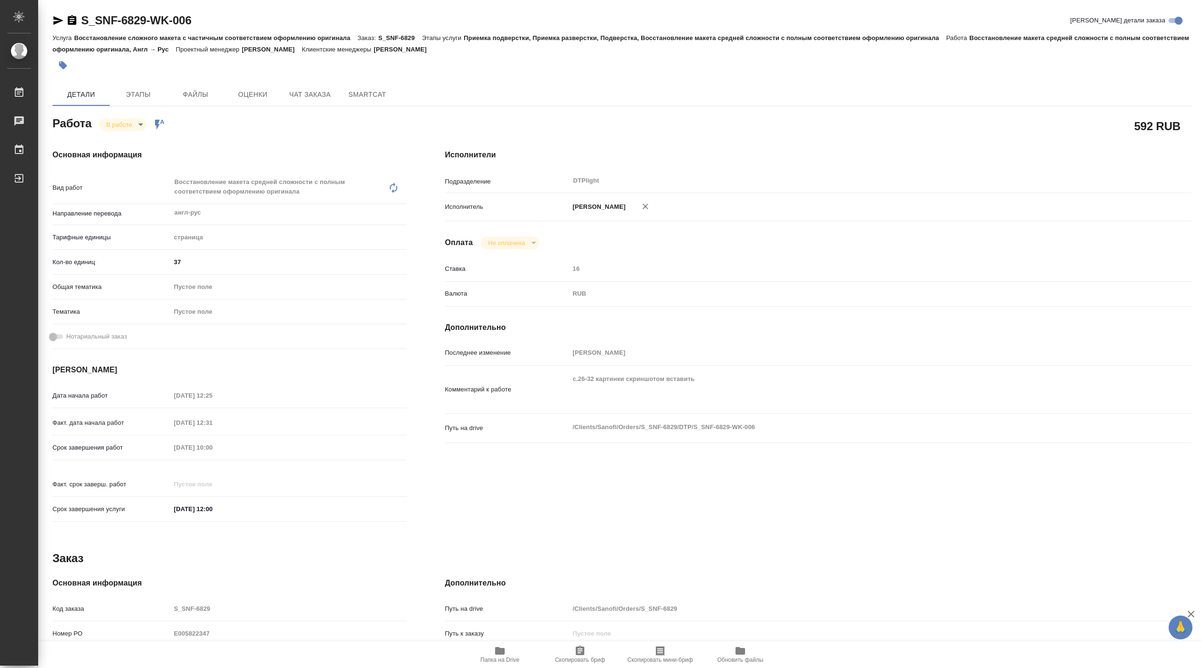
type textarea "x"
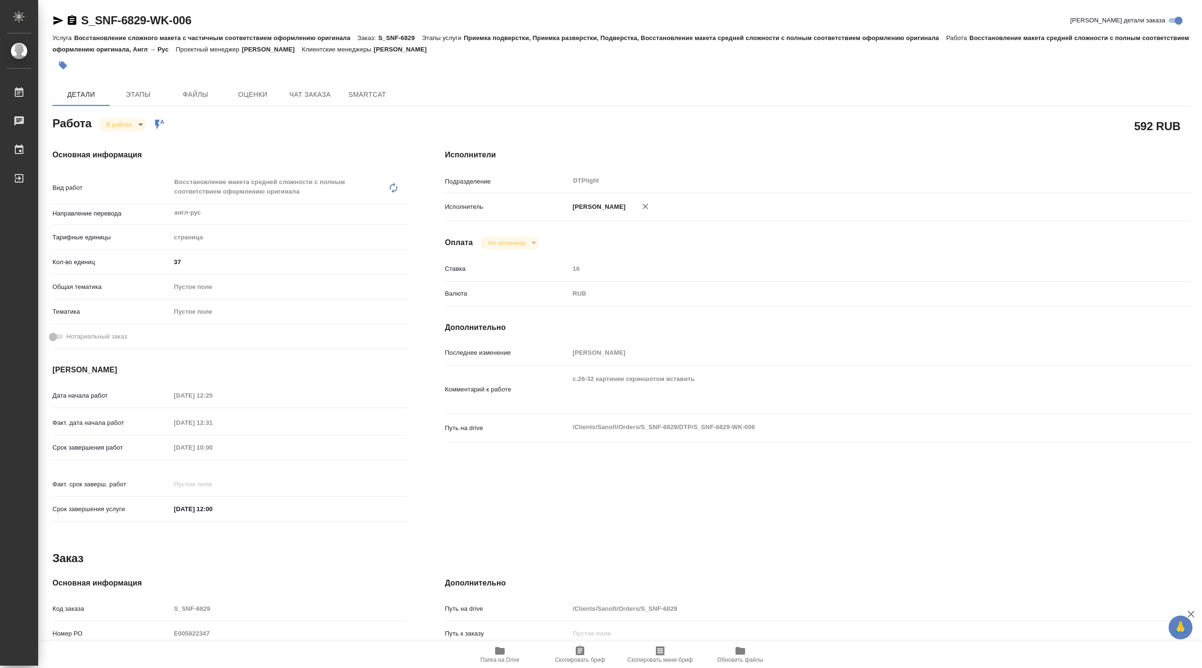
type textarea "x"
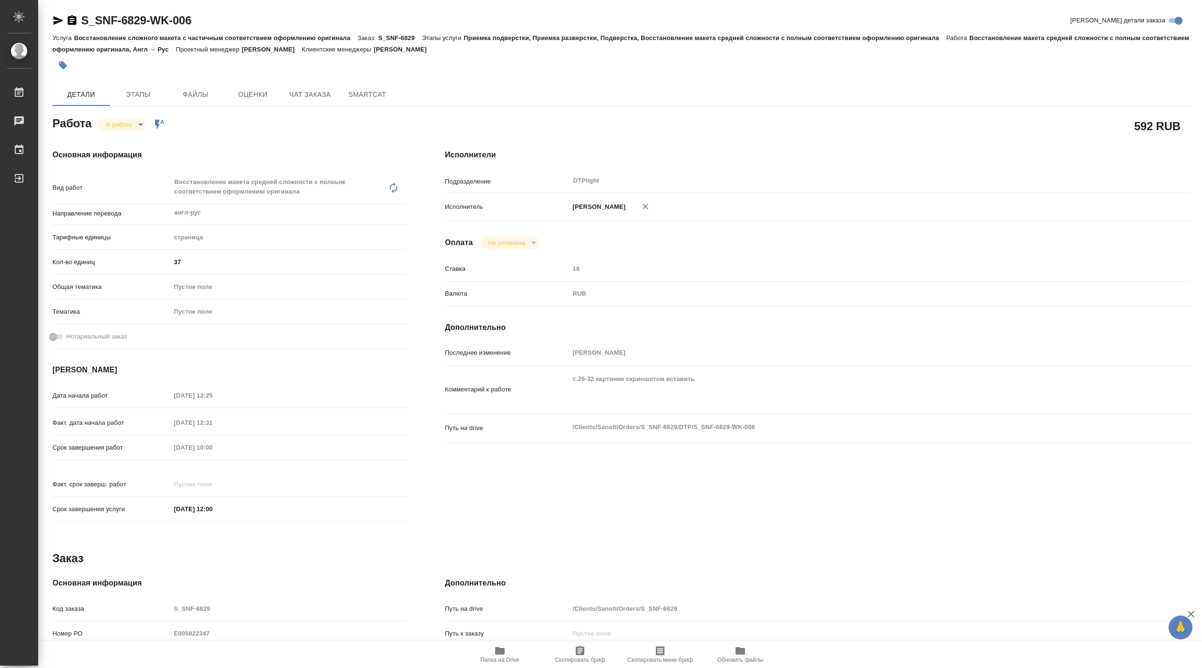
type textarea "x"
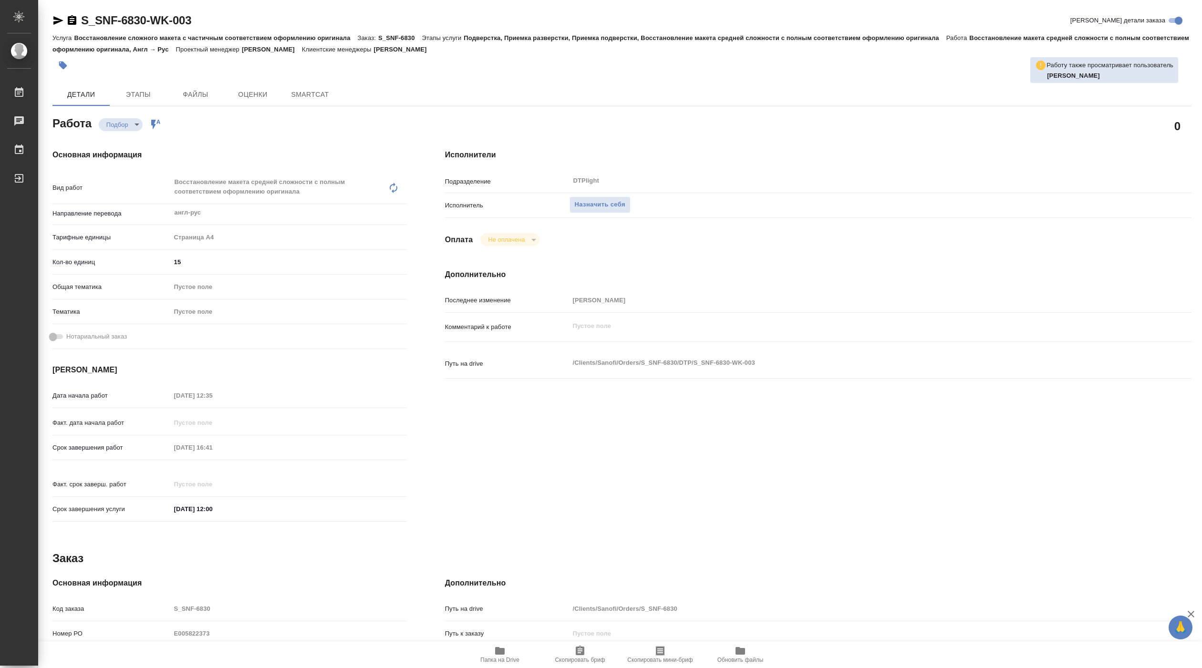
type textarea "x"
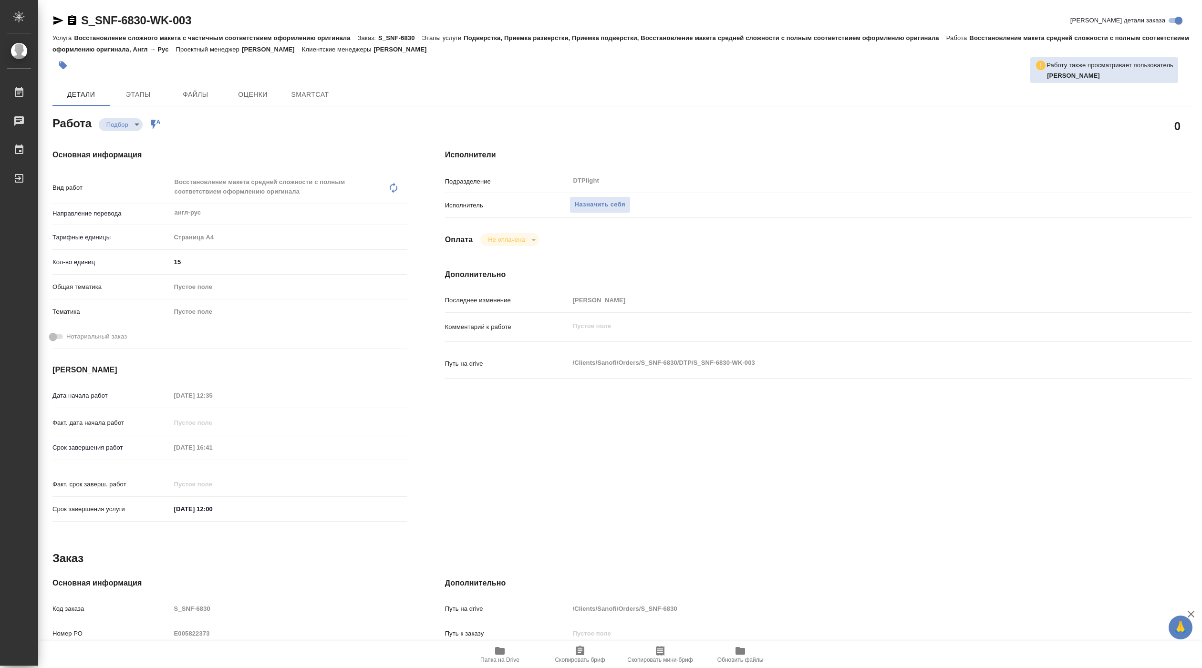
type textarea "x"
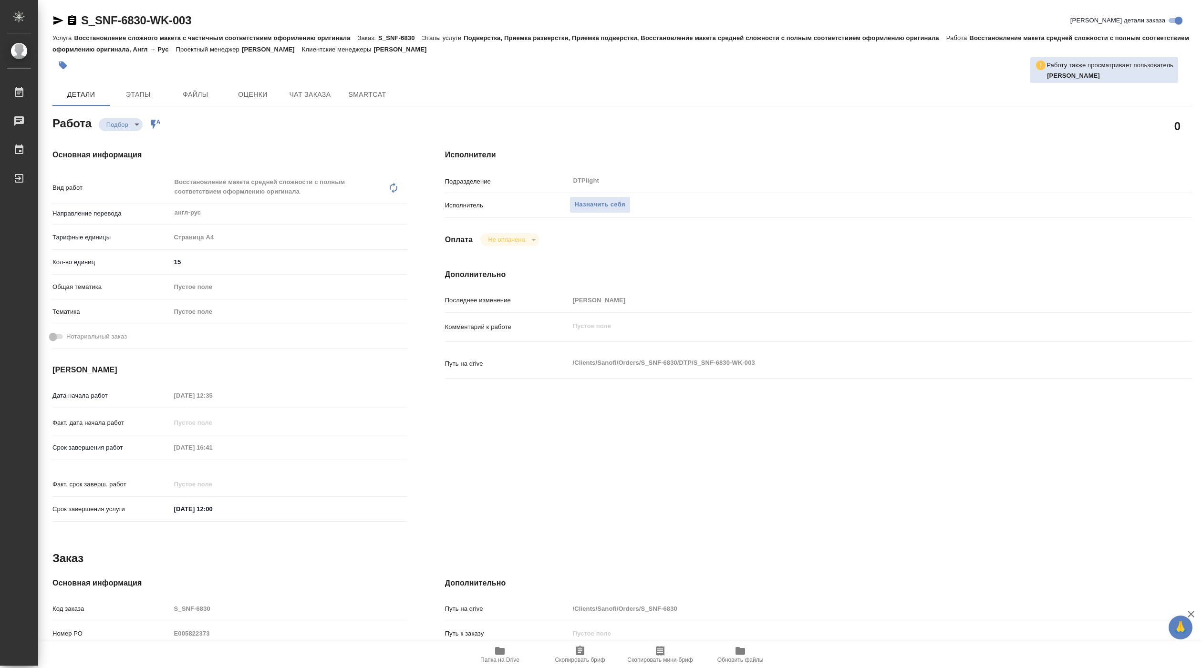
click at [504, 658] on span "Папка на Drive" at bounding box center [499, 660] width 39 height 7
type textarea "x"
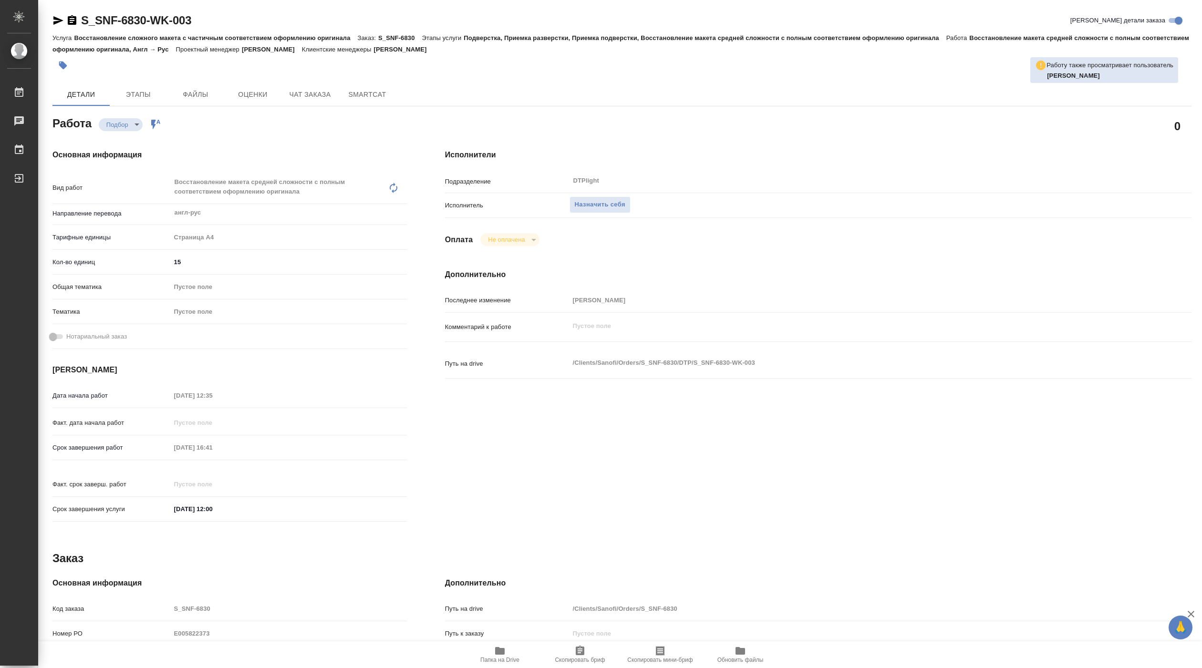
type textarea "x"
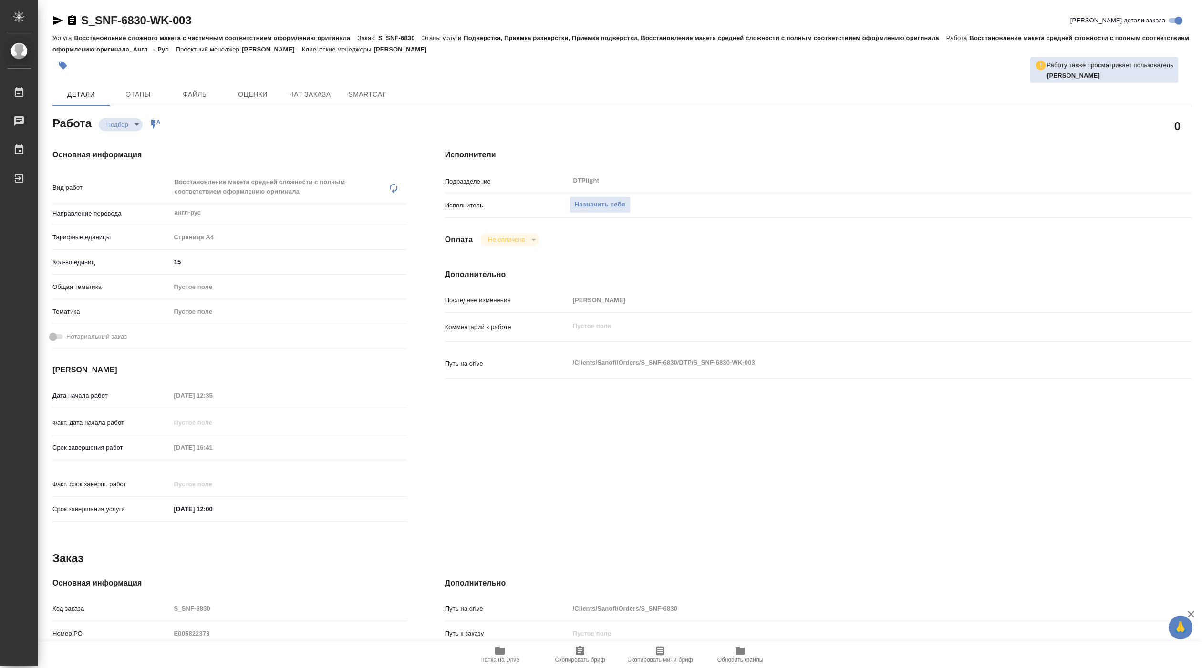
type textarea "x"
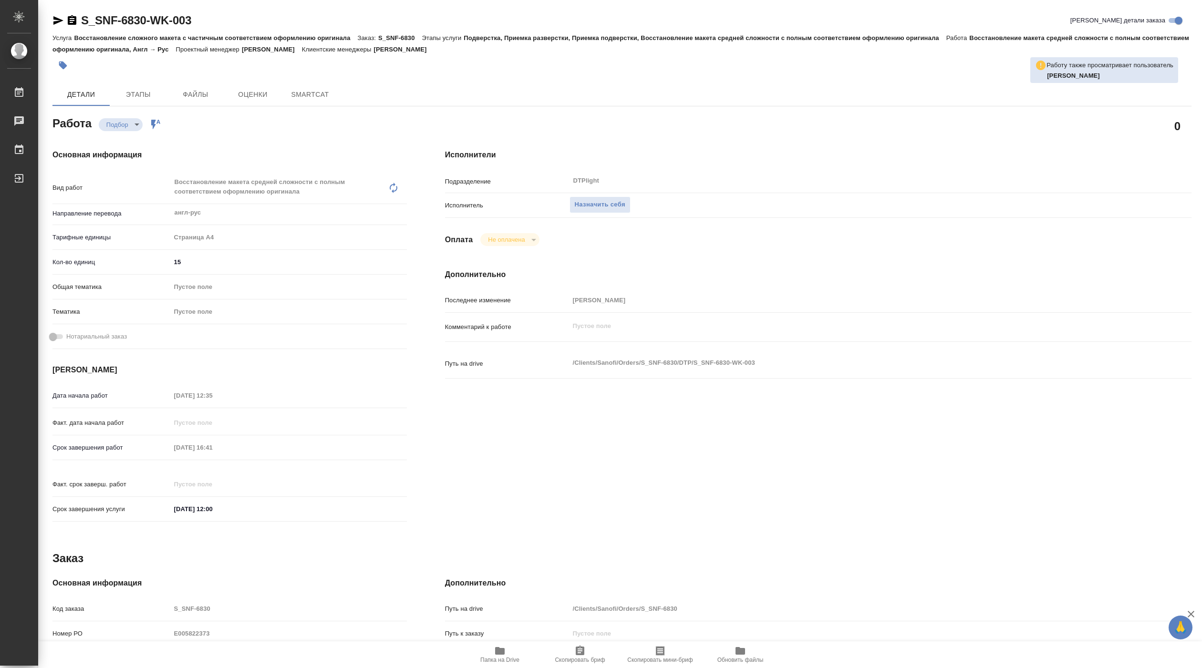
type textarea "x"
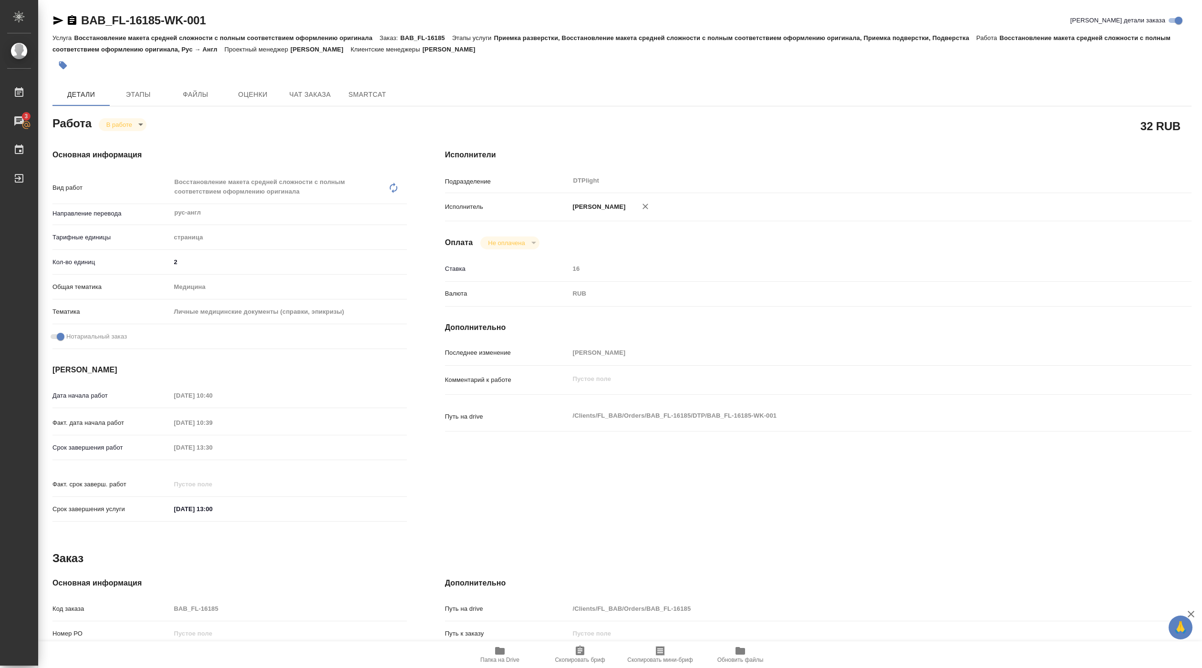
click at [497, 660] on span "Папка на Drive" at bounding box center [499, 660] width 39 height 7
click at [123, 124] on body "🙏 .cls-1 fill:#fff; AWATERA Pankina Anna Работы 3 Чаты График Выйти BAB_FL-1618…" at bounding box center [601, 334] width 1202 height 668
click at [122, 139] on button "Выполнен" at bounding box center [123, 141] width 35 height 10
type textarea "x"
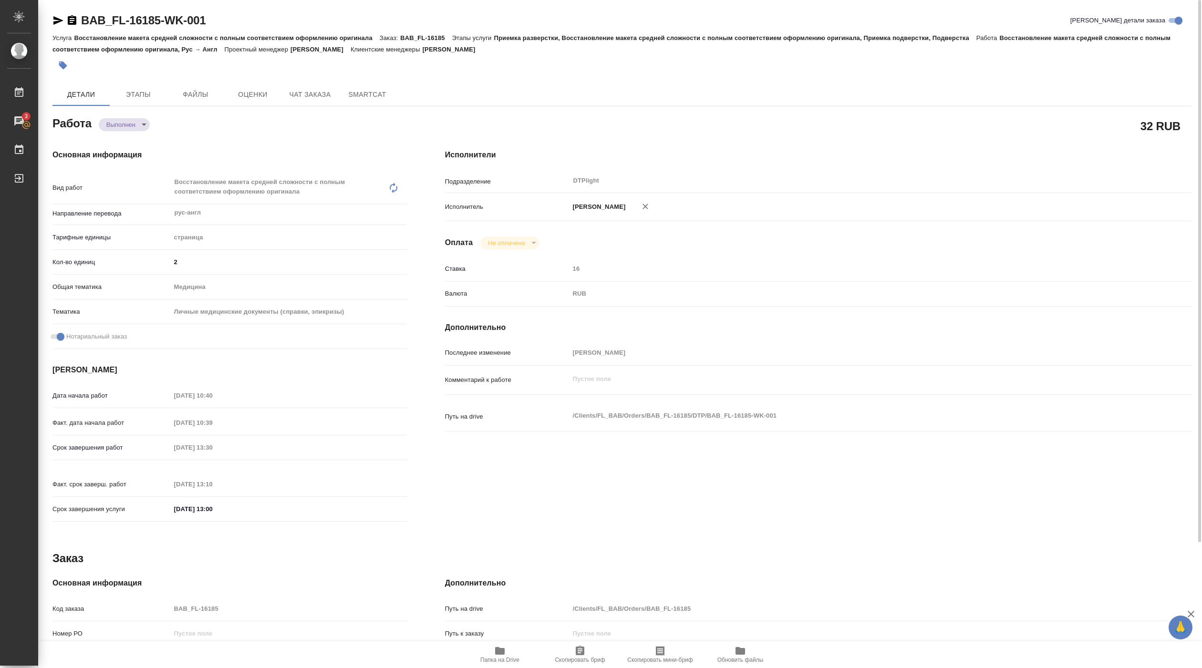
type textarea "x"
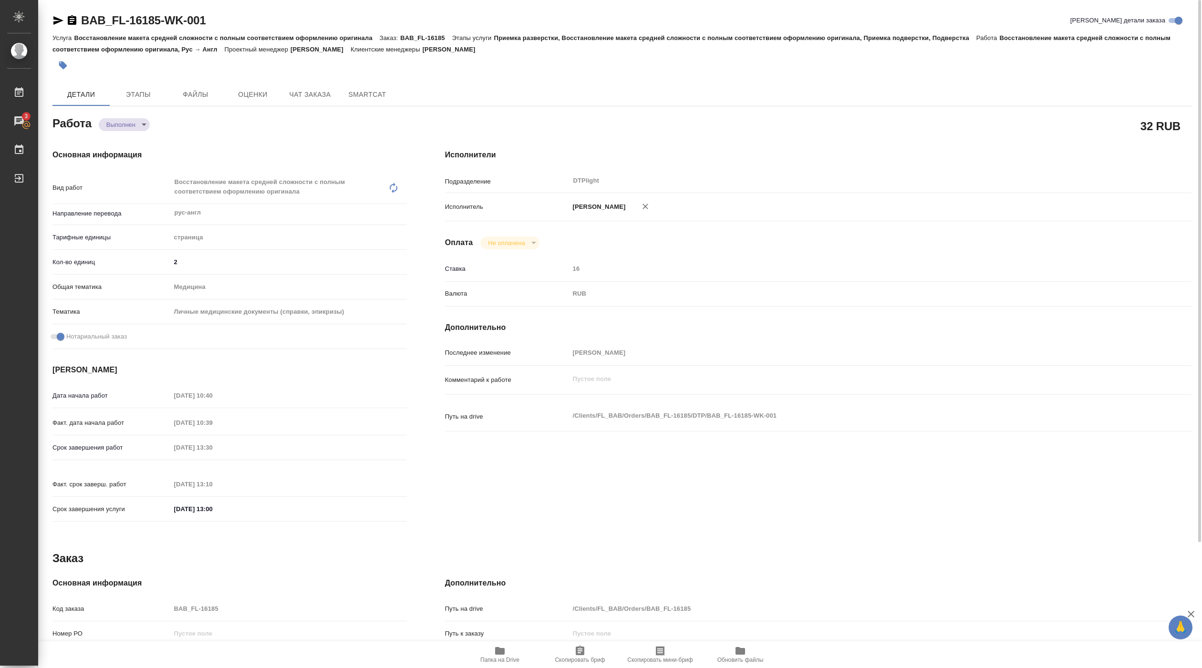
type textarea "x"
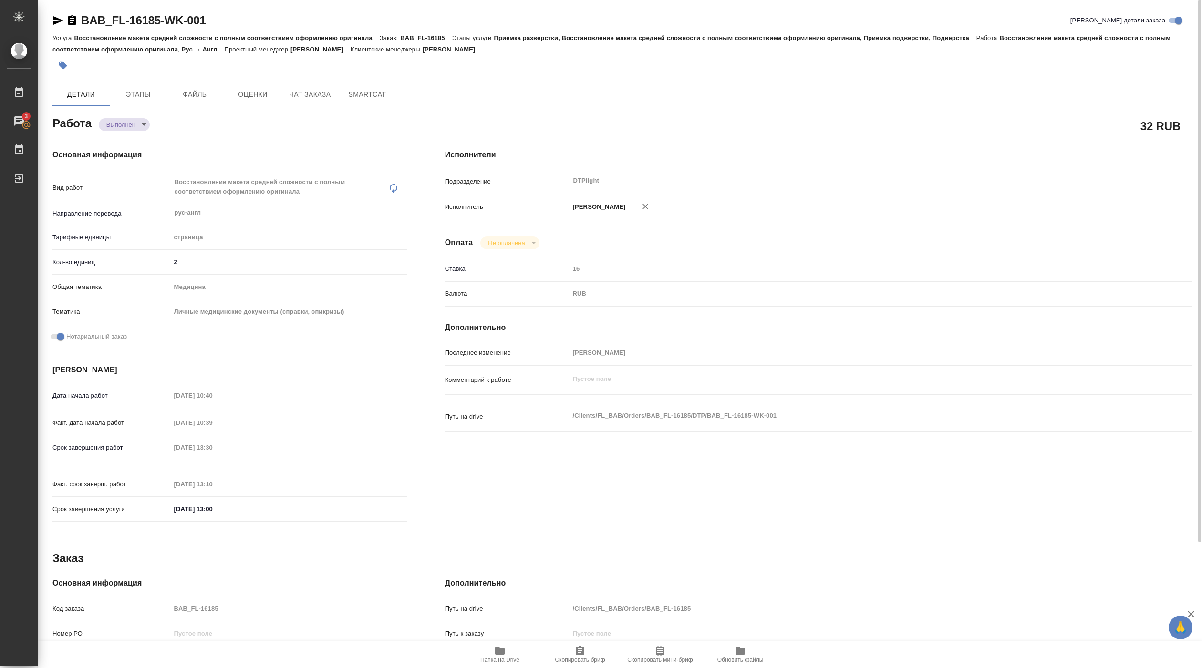
type textarea "x"
drag, startPoint x: 80, startPoint y: 28, endPoint x: 220, endPoint y: 25, distance: 140.2
click at [220, 25] on div "BAB_FL-16185-WK-001 Кратко детали заказа" at bounding box center [621, 20] width 1139 height 15
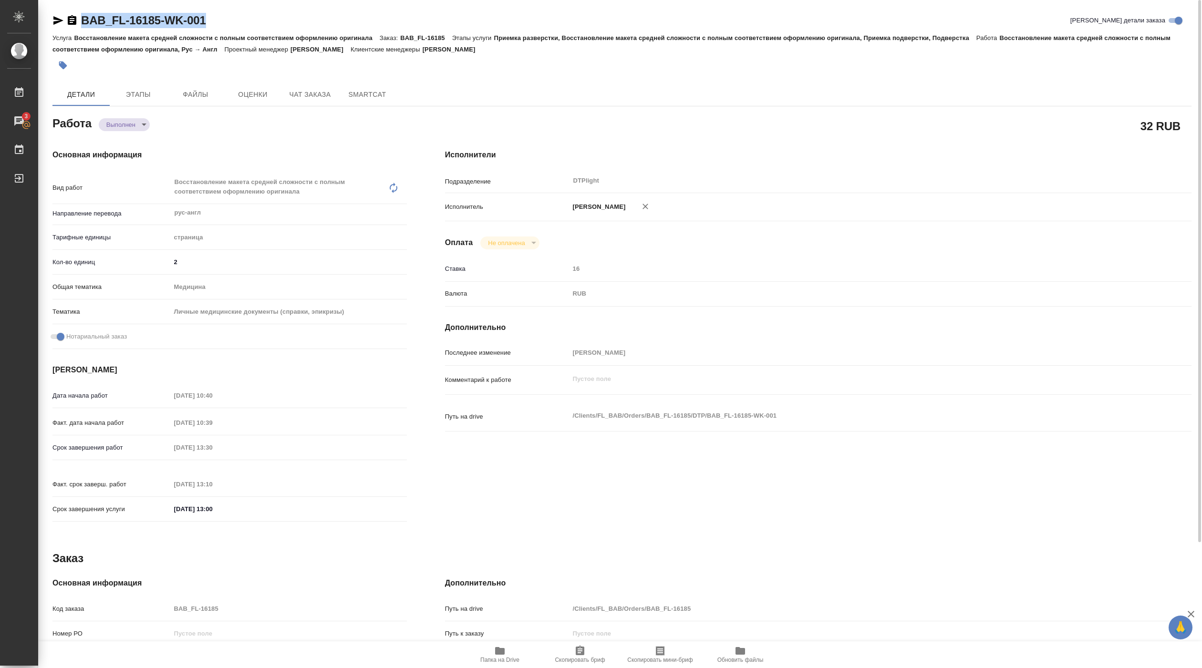
copy link "BAB_FL-16185-WK-001"
click at [138, 124] on body "🙏 .cls-1 fill:#fff; AWATERA Pankina Anna Работы 3 Чаты График Выйти BAB_FL-1618…" at bounding box center [601, 334] width 1202 height 668
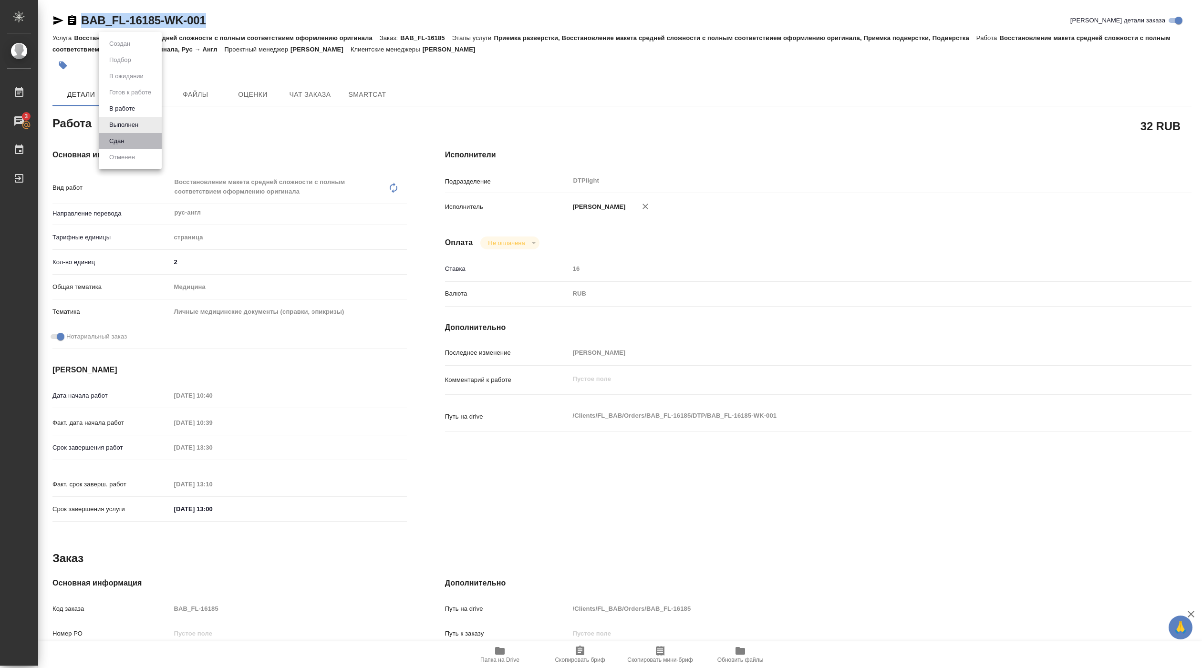
click at [139, 140] on li "Сдан" at bounding box center [130, 141] width 63 height 16
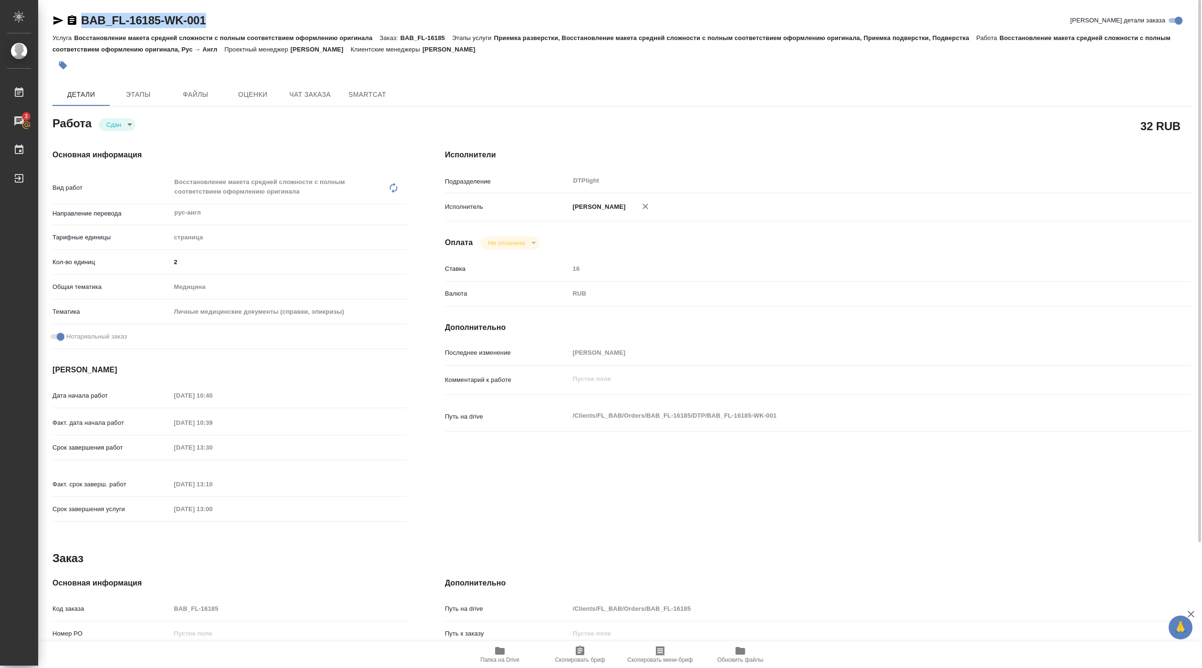
type textarea "x"
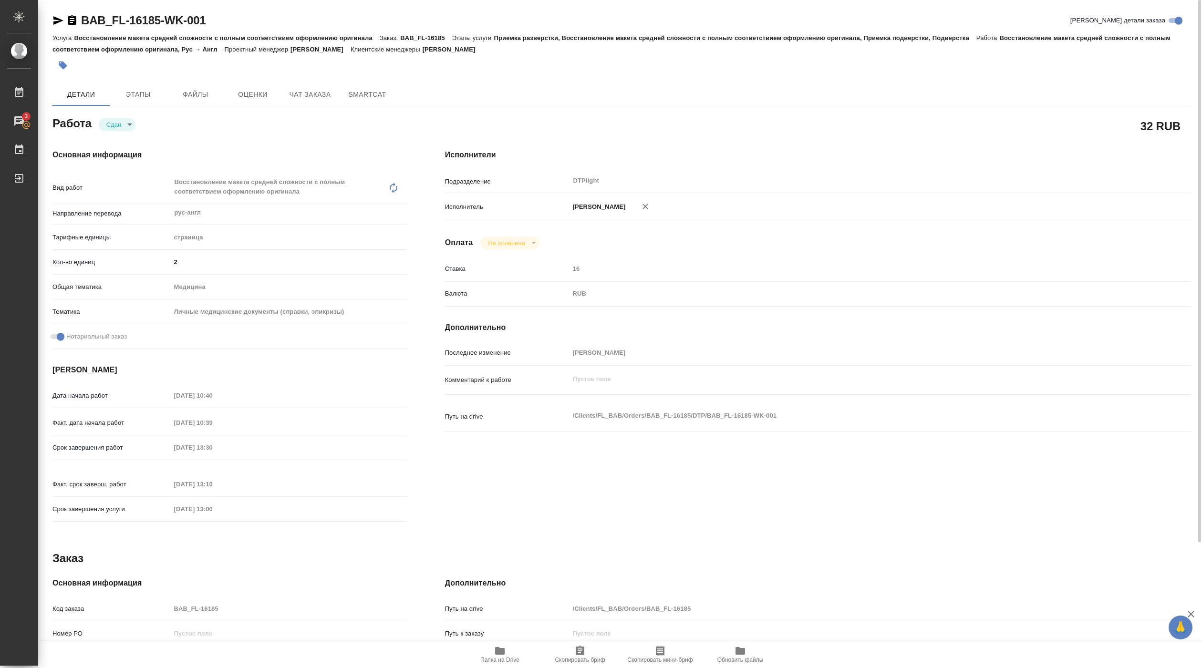
type textarea "x"
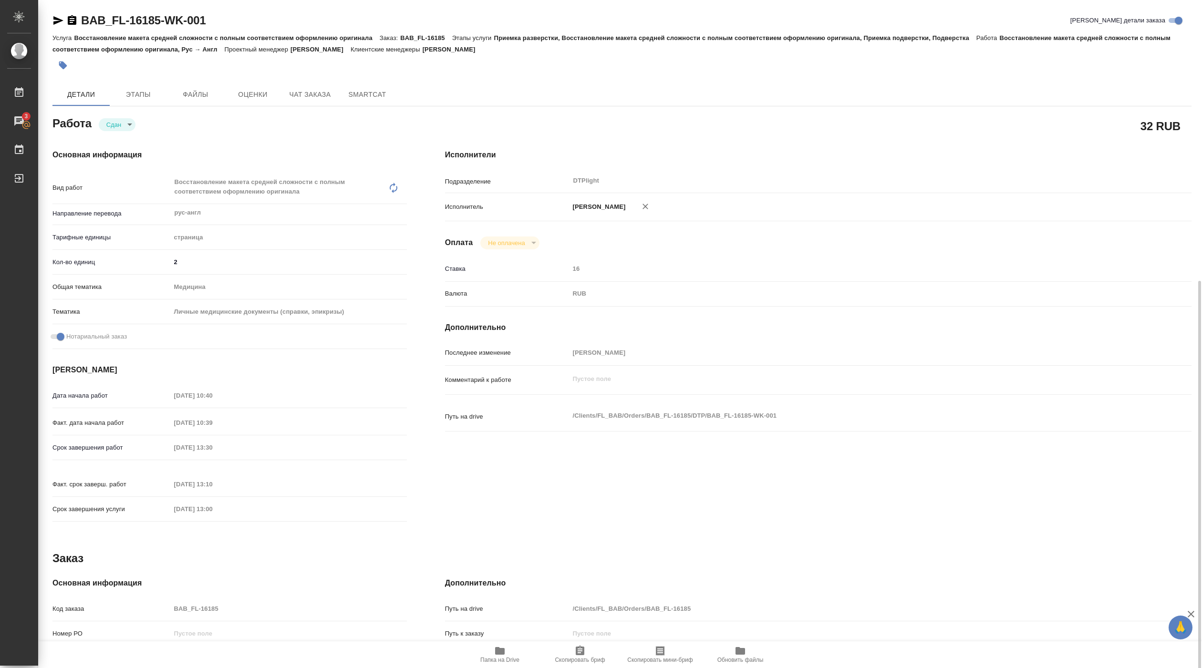
scroll to position [155, 0]
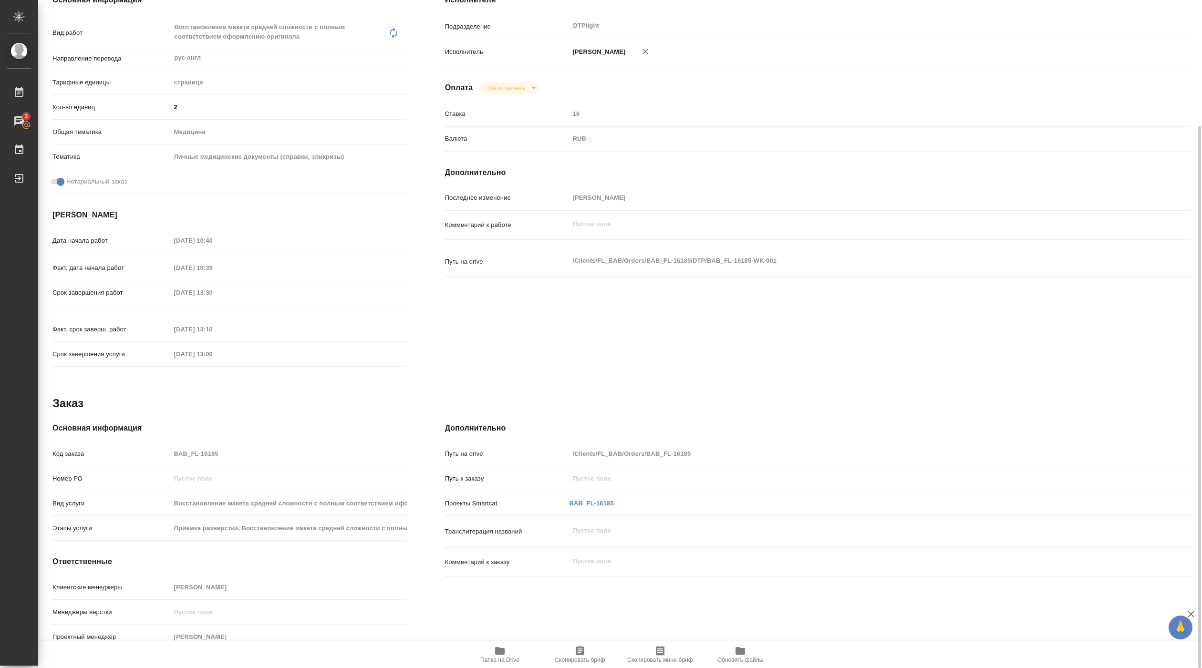
type textarea "x"
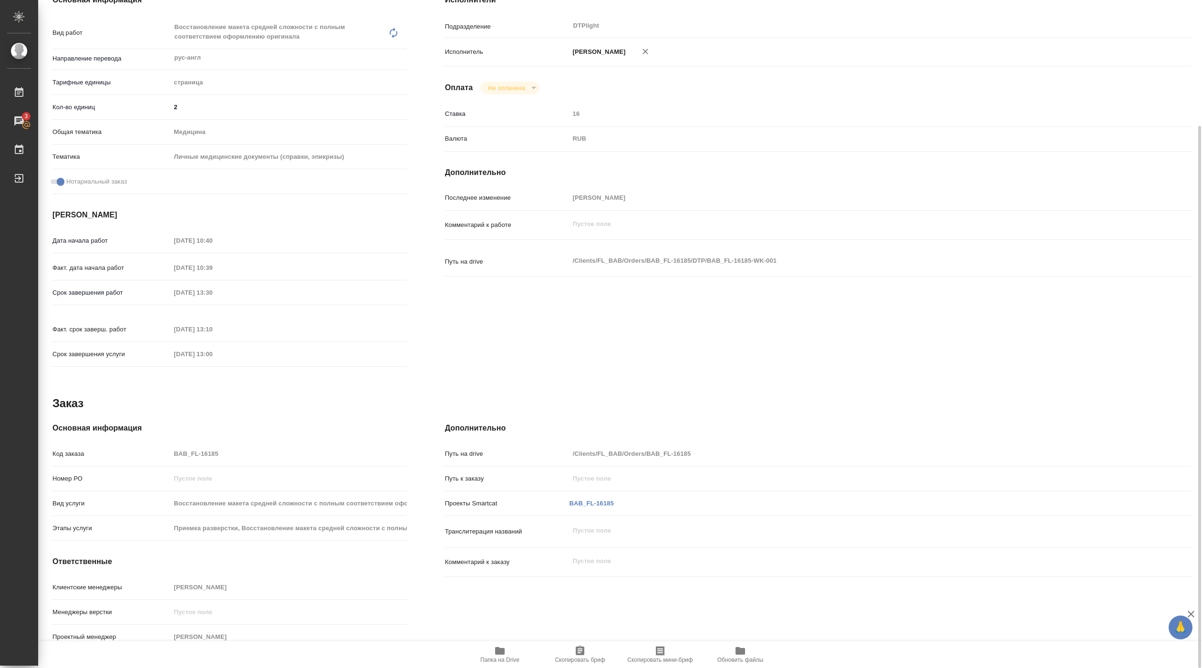
scroll to position [0, 0]
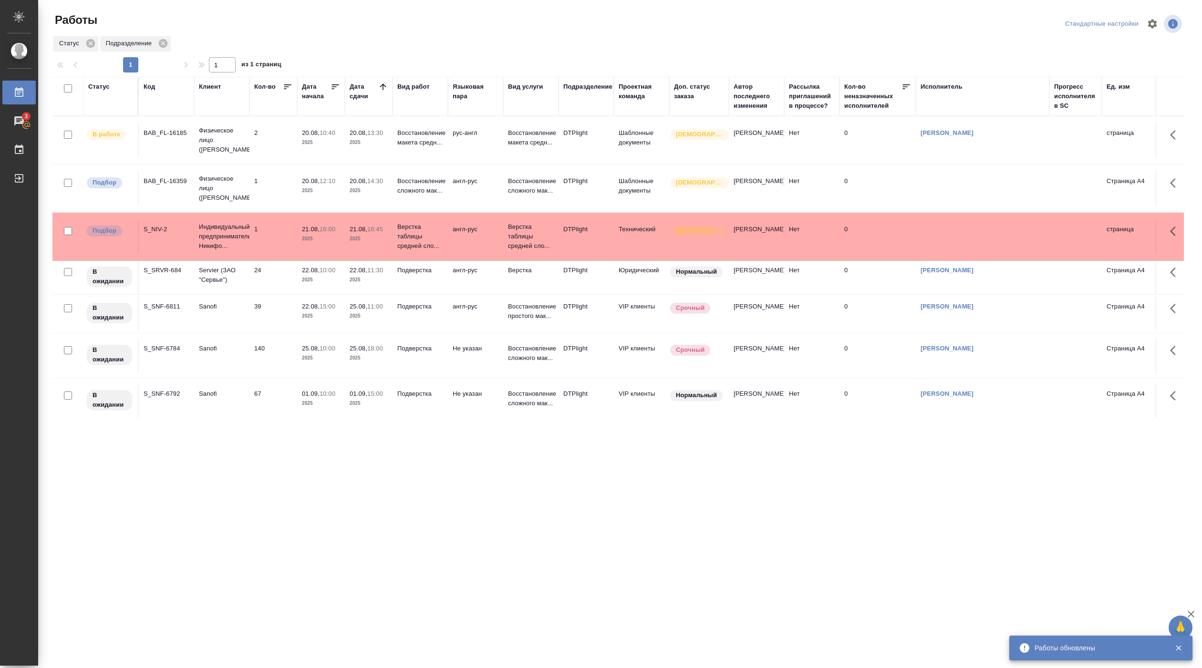
click at [301, 461] on div ".cls-1 fill:#fff; AWATERA [PERSON_NAME] Работы 3 Чаты График Выйти Работы Станд…" at bounding box center [601, 334] width 1202 height 668
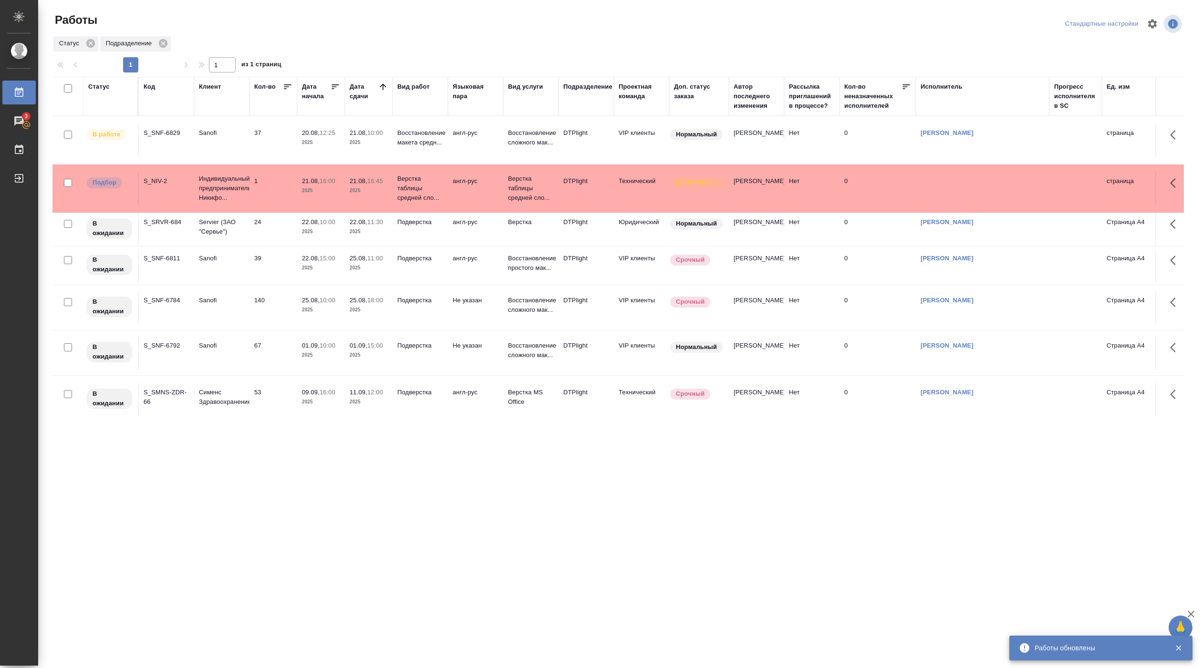
click at [660, 531] on div ".cls-1 fill:#fff; AWATERA [PERSON_NAME] Работы 3 Чаты График Выйти Работы Станд…" at bounding box center [601, 334] width 1202 height 668
